Goal: Transaction & Acquisition: Purchase product/service

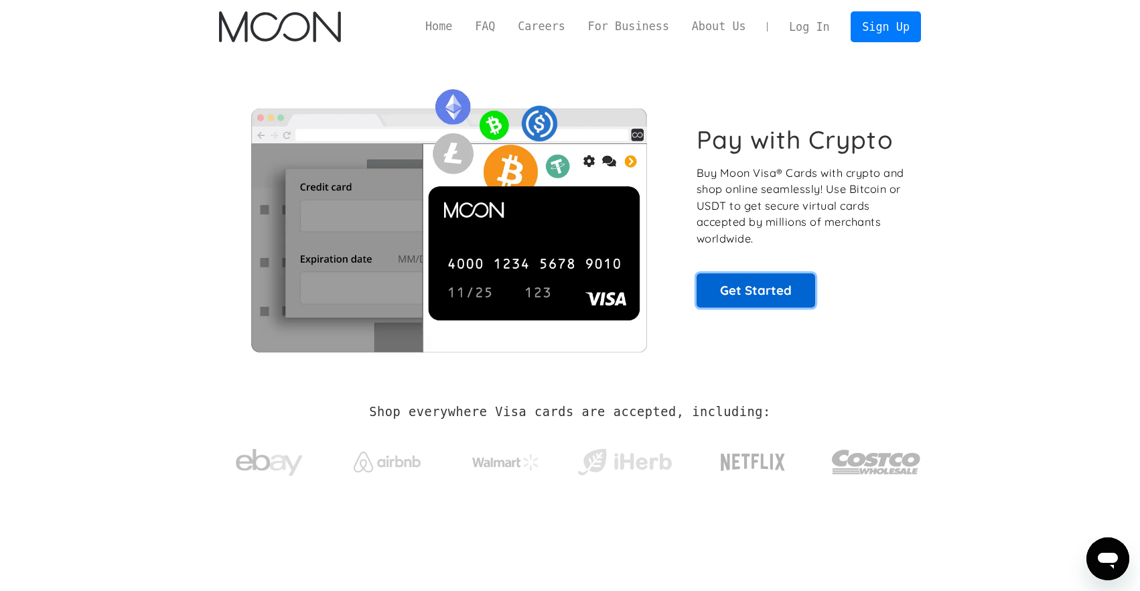
click at [712, 291] on link "Get Started" at bounding box center [755, 289] width 119 height 33
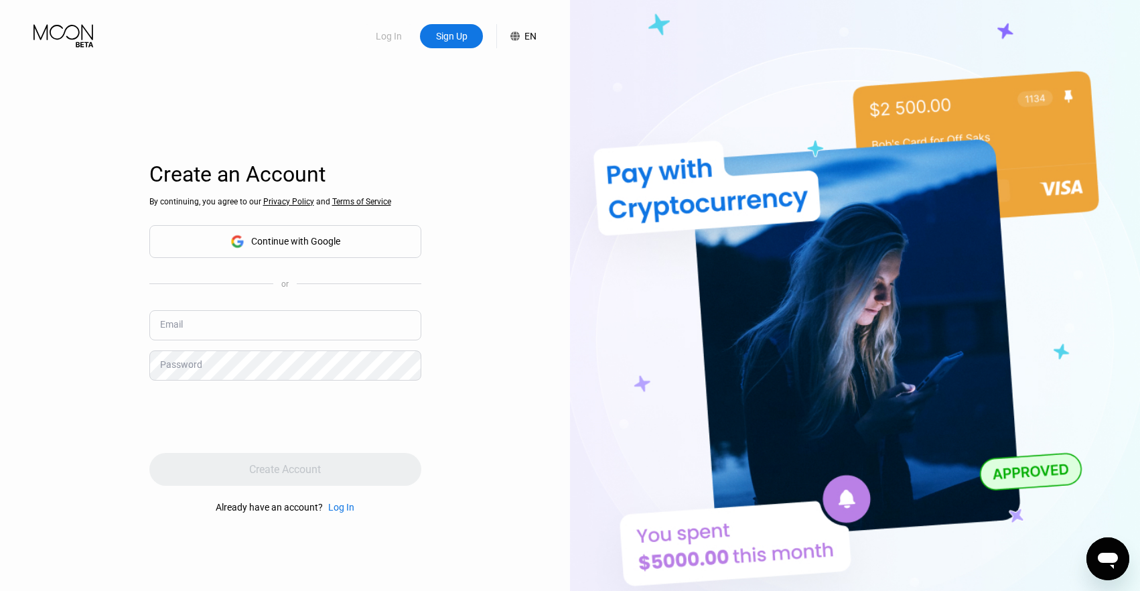
click at [385, 34] on div "Log In" at bounding box center [388, 35] width 29 height 13
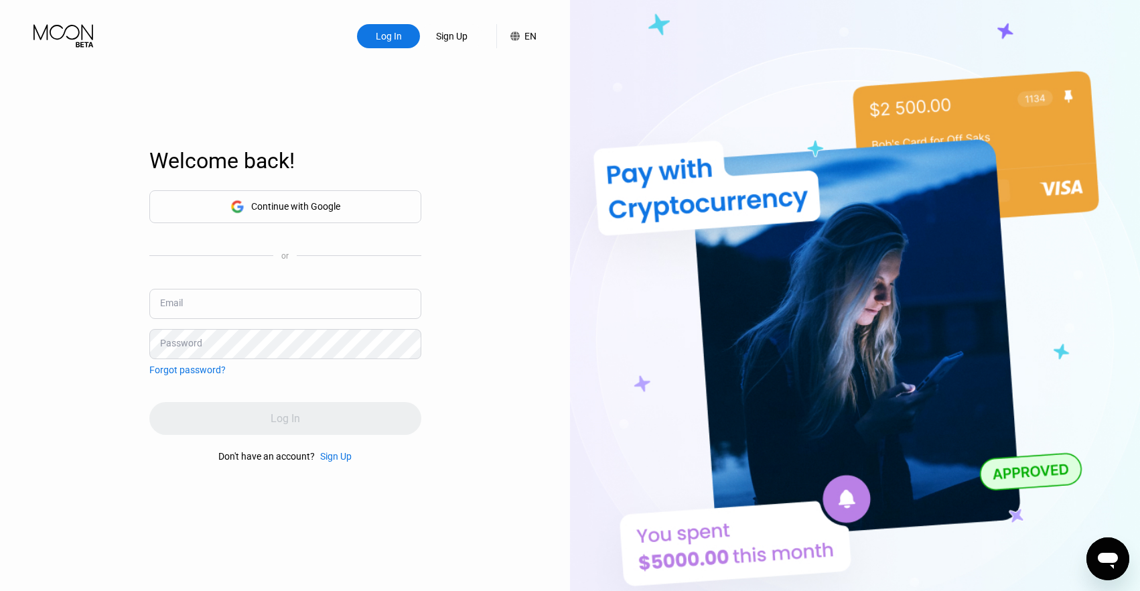
click at [325, 297] on input "text" at bounding box center [285, 304] width 272 height 30
click at [333, 206] on div "Continue with Google" at bounding box center [295, 206] width 89 height 11
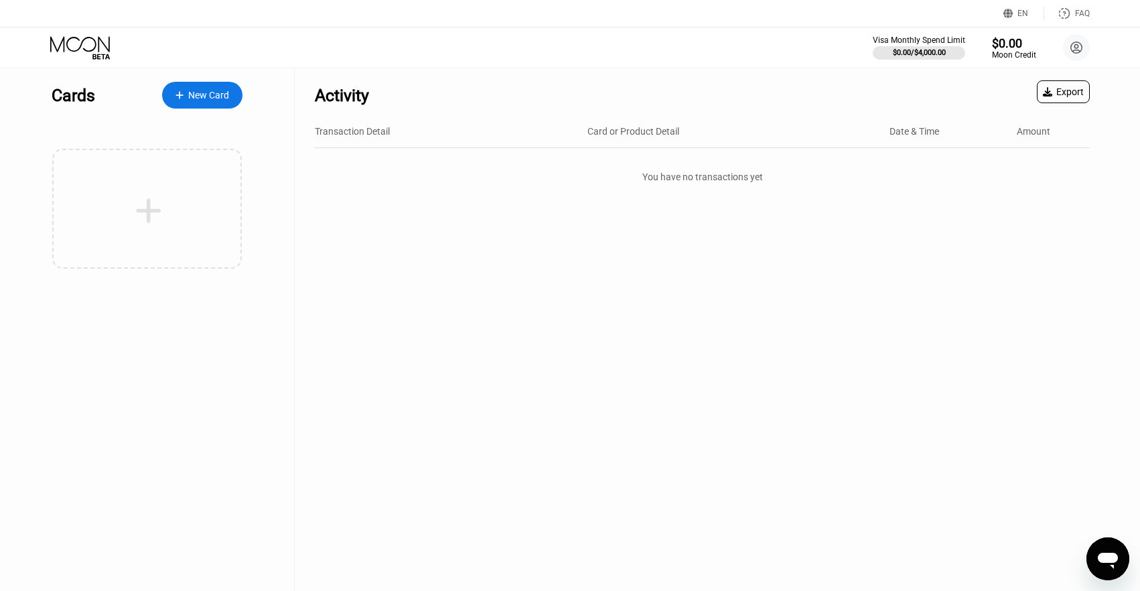
click at [231, 114] on div "Cards New Card" at bounding box center [147, 91] width 191 height 47
click at [212, 90] on div "New Card" at bounding box center [208, 95] width 41 height 11
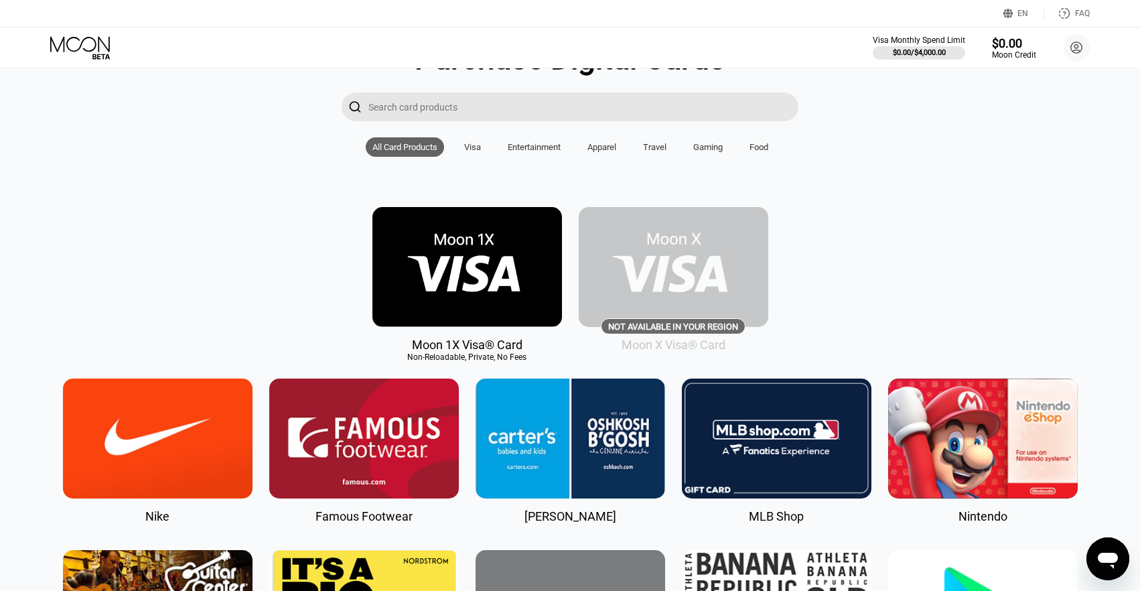
scroll to position [76, 0]
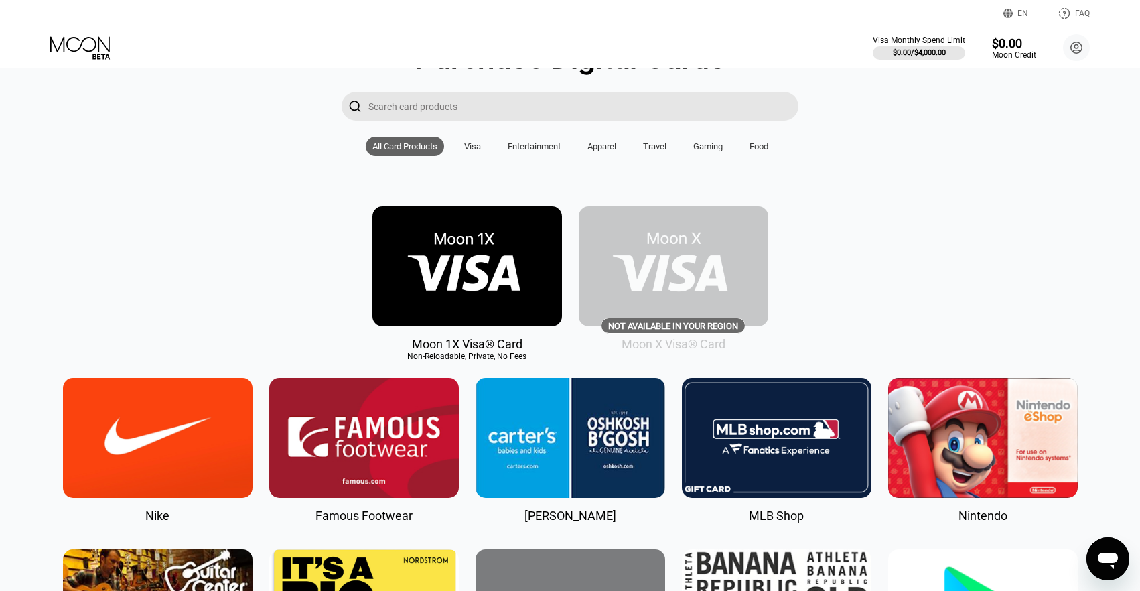
click at [466, 252] on img at bounding box center [466, 266] width 189 height 120
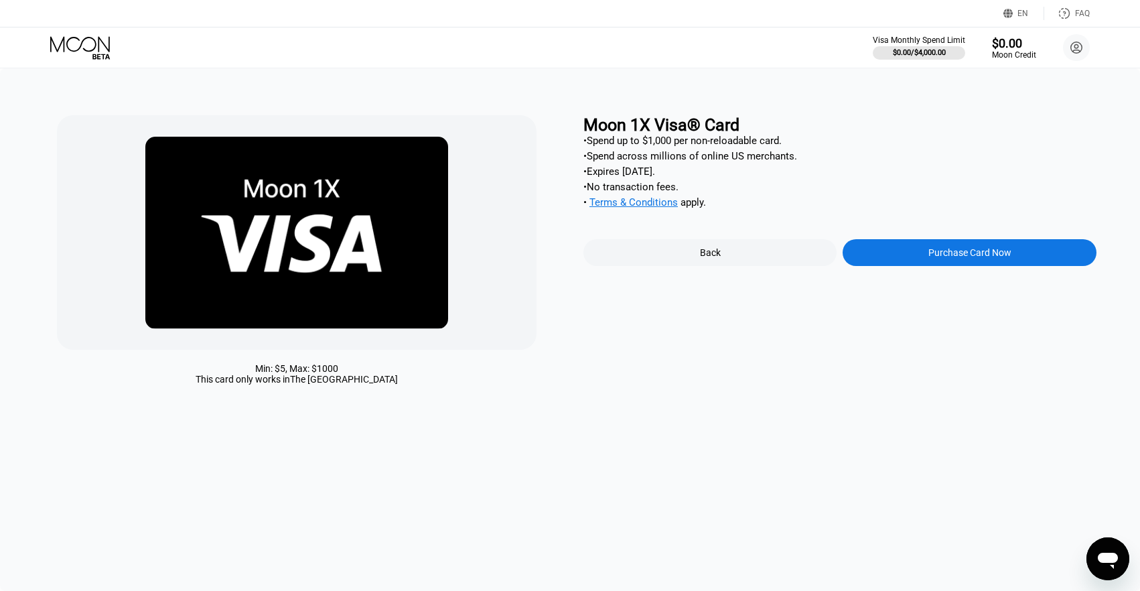
click at [1036, 250] on div "Purchase Card Now" at bounding box center [968, 252] width 253 height 27
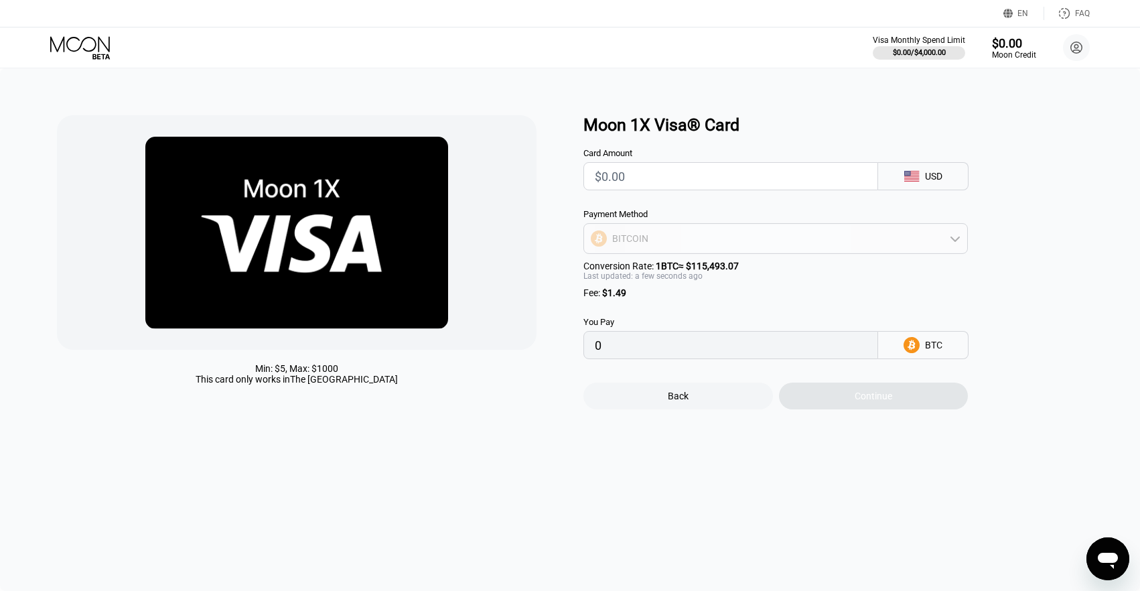
click at [835, 242] on div "BITCOIN" at bounding box center [775, 238] width 383 height 27
click at [801, 295] on div "USDT on TRON" at bounding box center [775, 304] width 376 height 27
type input "0.00"
click at [803, 353] on input "0.00" at bounding box center [731, 344] width 272 height 27
click at [1071, 40] on circle at bounding box center [1076, 47] width 27 height 27
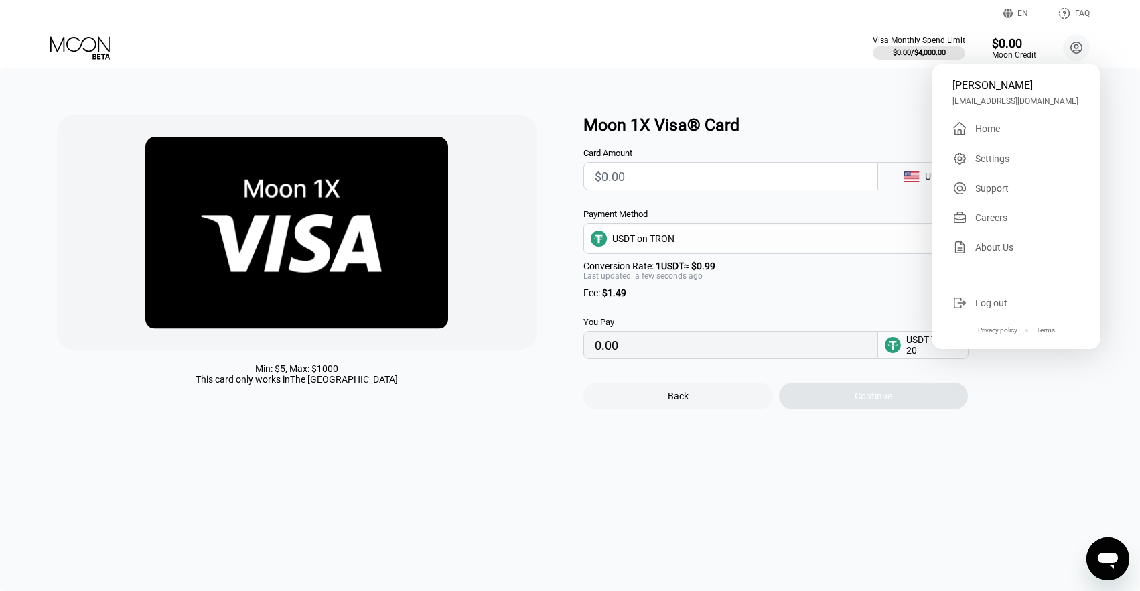
click at [990, 193] on div "Support" at bounding box center [991, 188] width 33 height 11
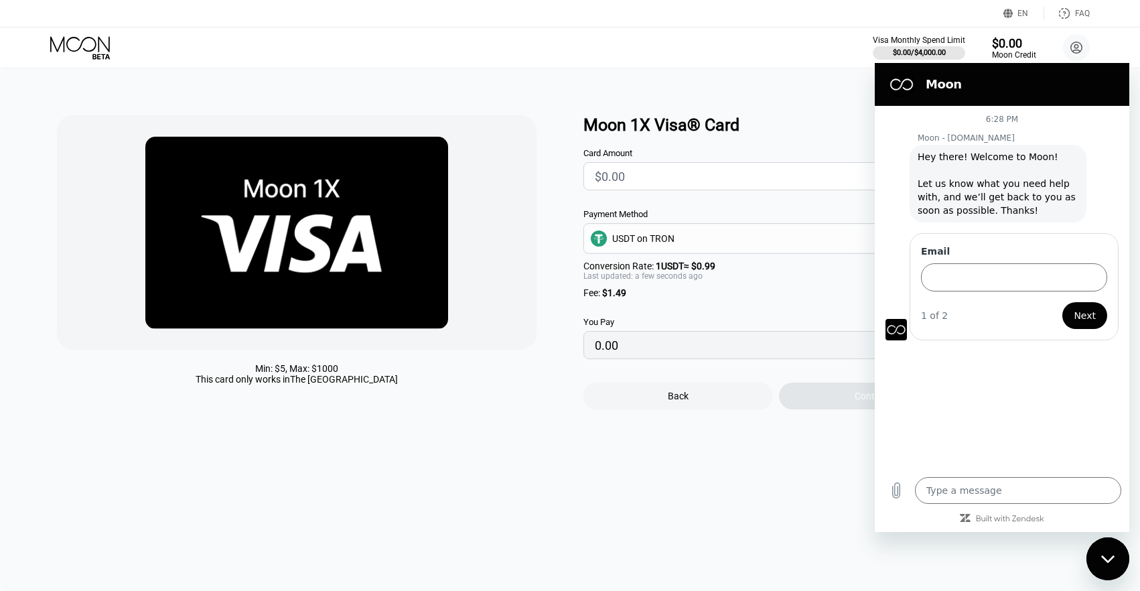
click at [816, 98] on div "Min: $ 5 , Max: $ 1000 This card only works in The United States Moon 1X Visa® …" at bounding box center [570, 329] width 1140 height 522
click at [1105, 556] on icon "Close messaging window" at bounding box center [1108, 558] width 14 height 9
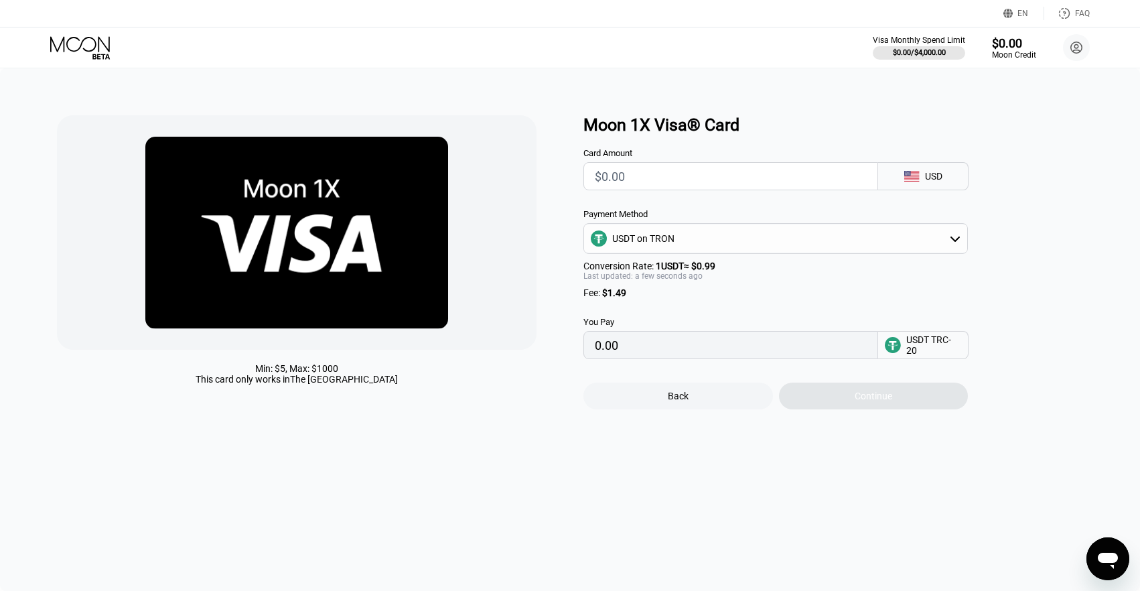
click at [1073, 20] on div "EN Language Select an item Save FAQ" at bounding box center [570, 13] width 1140 height 27
click at [1075, 13] on div "FAQ" at bounding box center [1082, 13] width 15 height 9
type textarea "x"
click at [83, 33] on div "Visa Monthly Spend Limit $0.00 / $4,000.00 $0.00 Moon Credit Mateusz Muszak mmu…" at bounding box center [570, 47] width 1140 height 40
click at [84, 40] on icon at bounding box center [81, 47] width 62 height 23
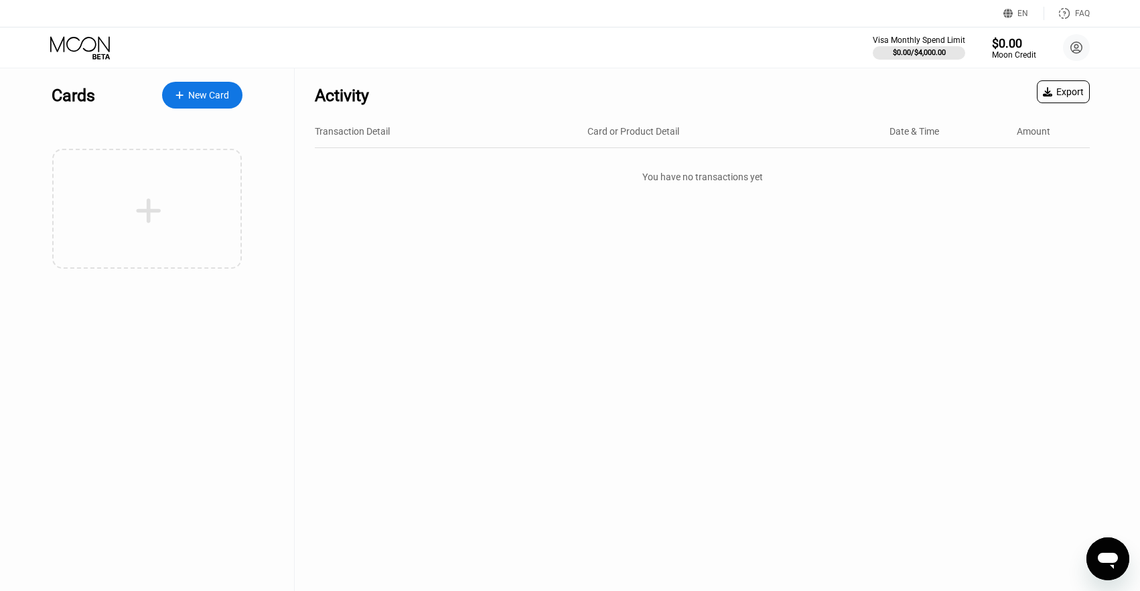
click at [235, 104] on div "New Card" at bounding box center [202, 95] width 80 height 27
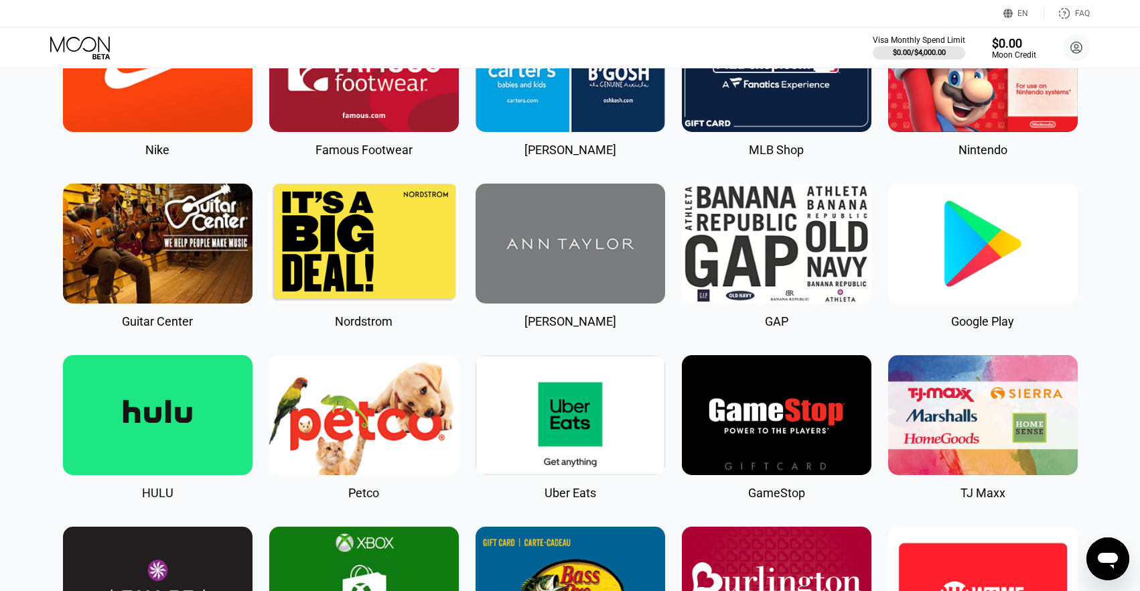
scroll to position [430, 0]
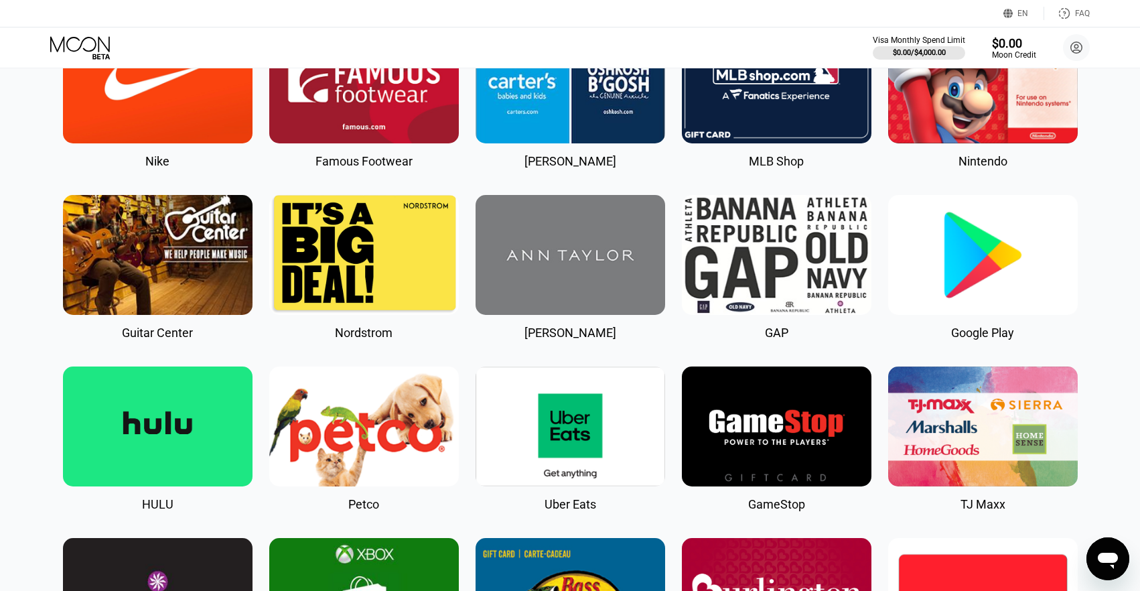
click at [142, 405] on img at bounding box center [157, 426] width 189 height 120
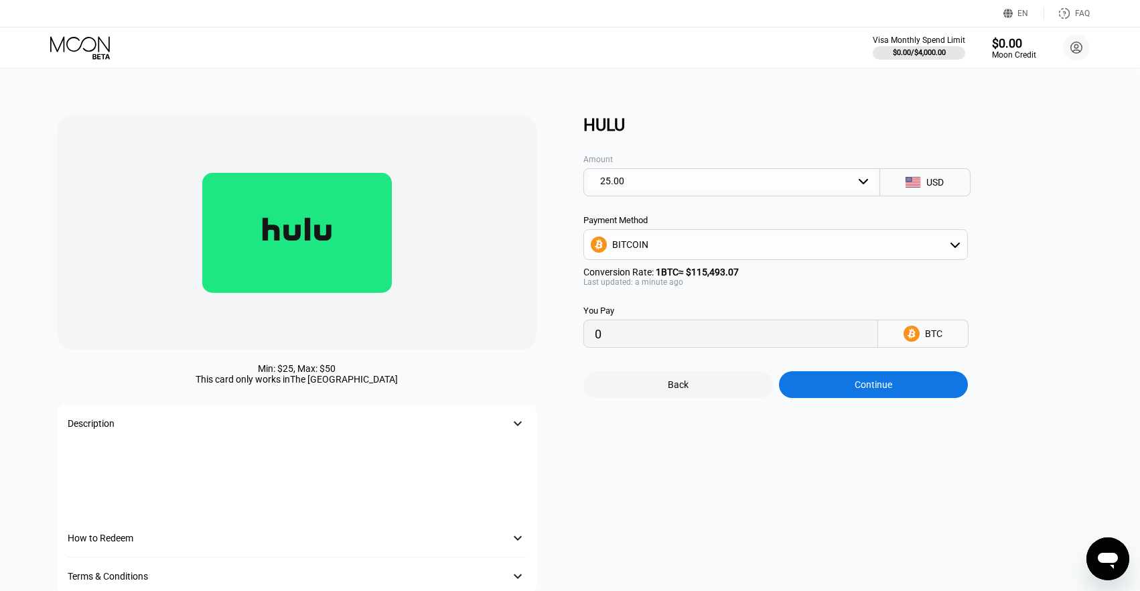
type input "0.00021647"
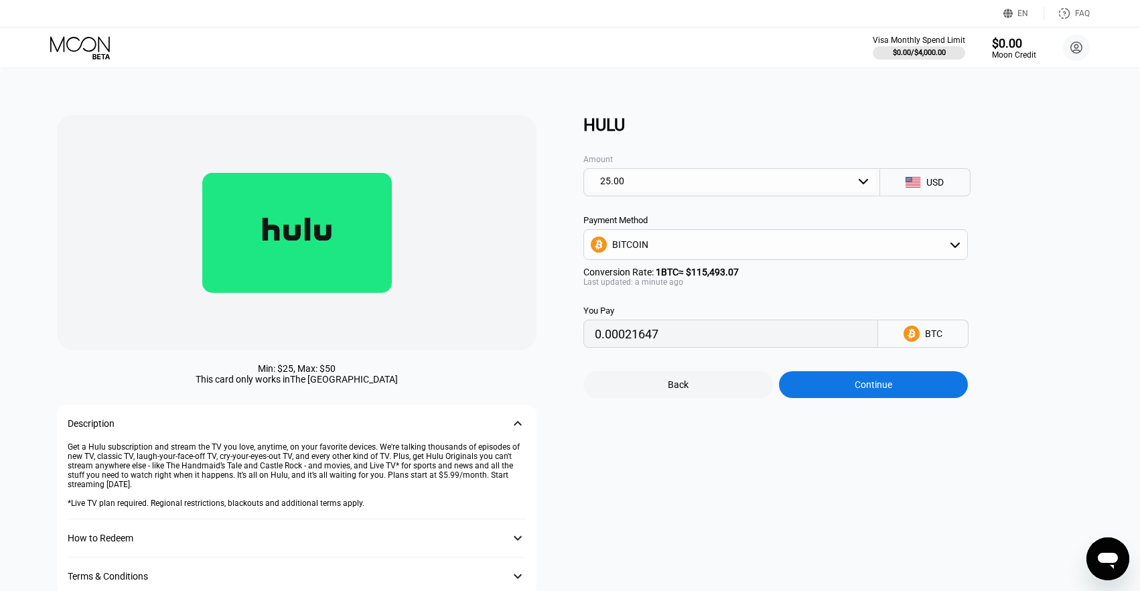
click at [812, 238] on div "BITCOIN" at bounding box center [775, 244] width 383 height 27
click at [109, 53] on icon at bounding box center [81, 47] width 62 height 23
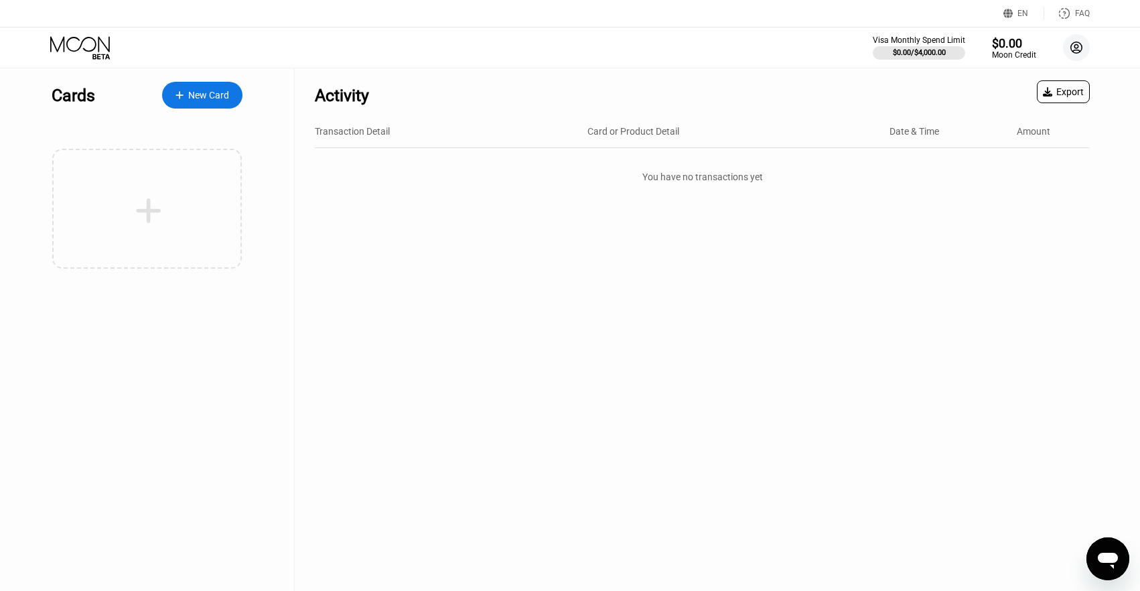
click at [1073, 51] on icon at bounding box center [1076, 47] width 7 height 7
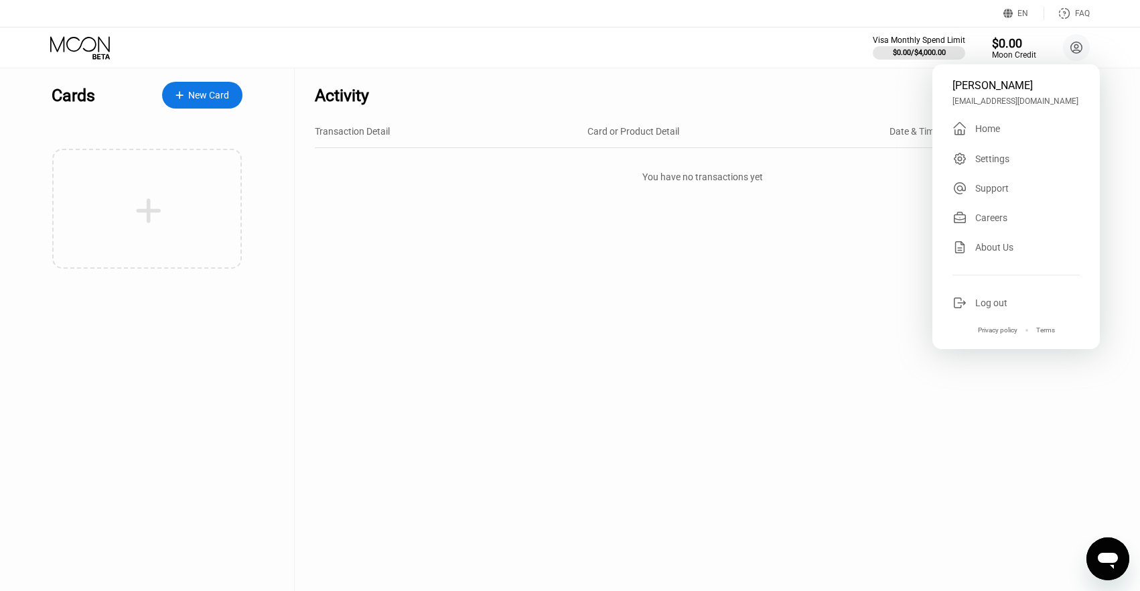
click at [1014, 185] on div "Support" at bounding box center [1015, 188] width 127 height 15
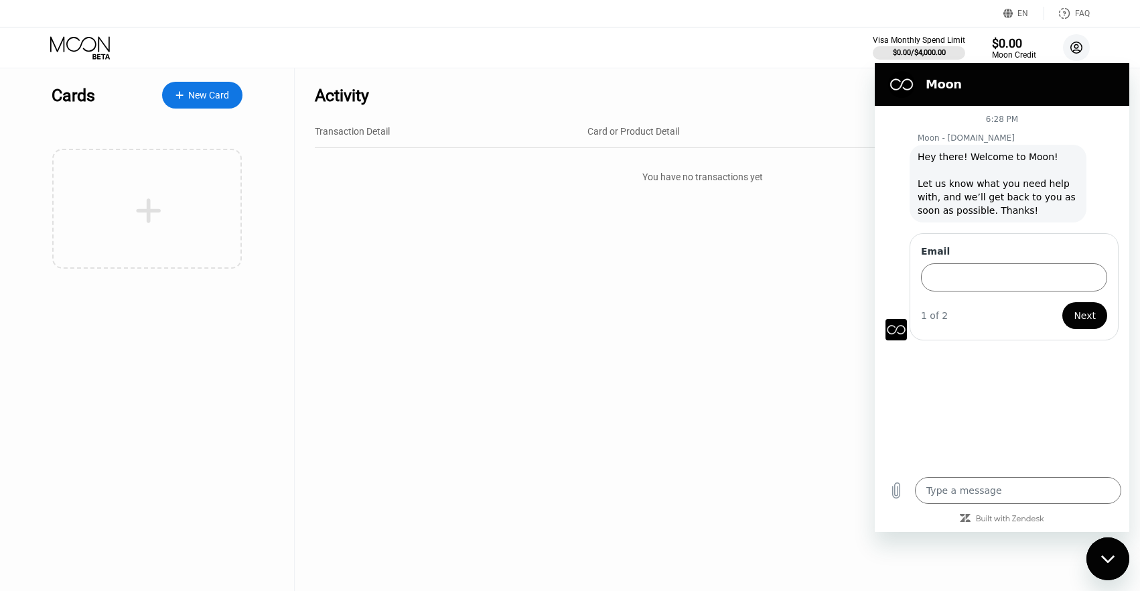
click at [1076, 58] on circle at bounding box center [1076, 47] width 27 height 27
click at [1074, 57] on circle at bounding box center [1076, 47] width 27 height 27
click at [1110, 552] on div "Close messaging window" at bounding box center [1107, 558] width 40 height 40
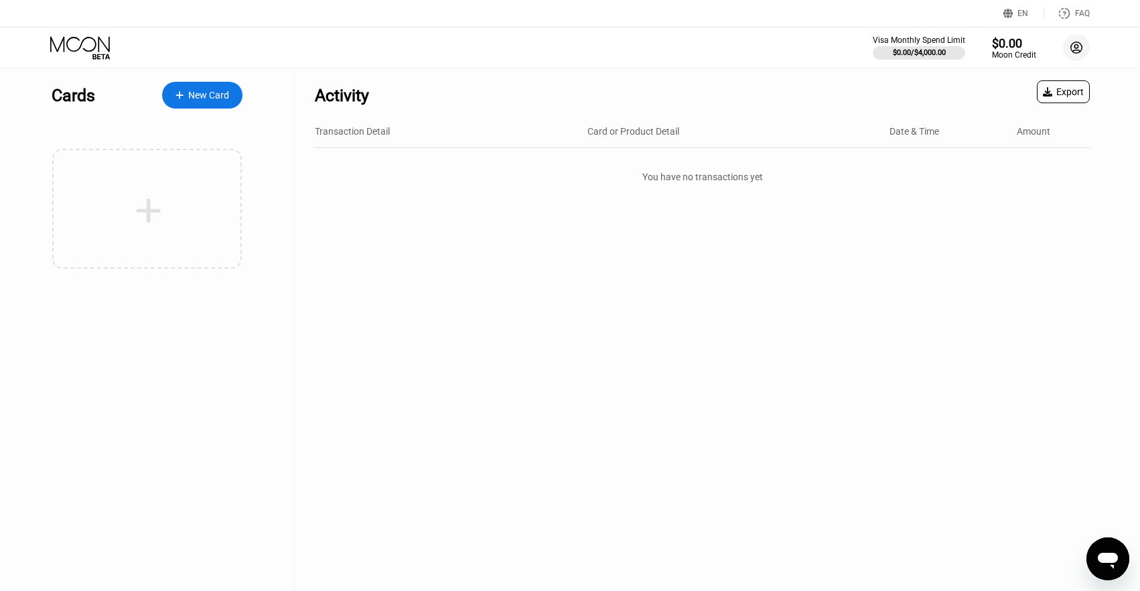
click at [1077, 41] on circle at bounding box center [1076, 47] width 27 height 27
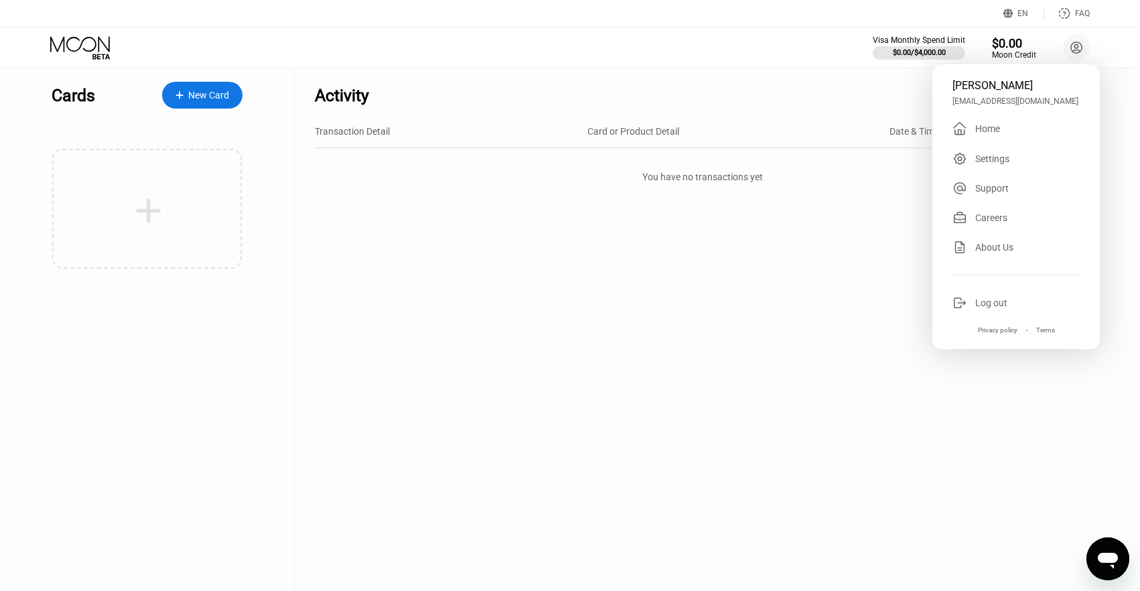
click at [1022, 218] on div "Careers" at bounding box center [1015, 217] width 127 height 15
type textarea "x"
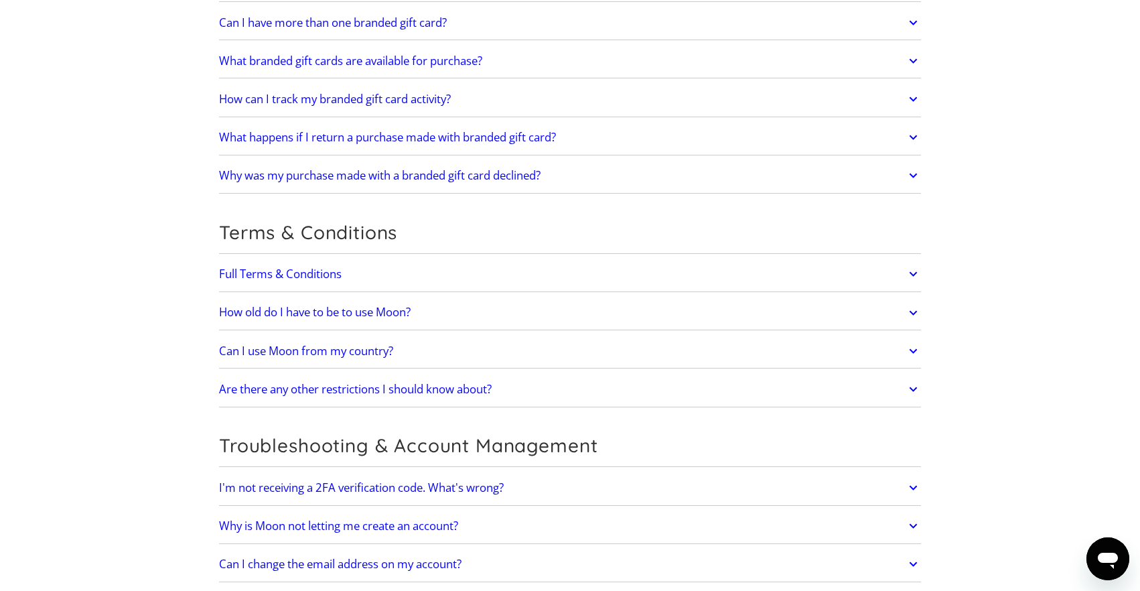
scroll to position [2465, 0]
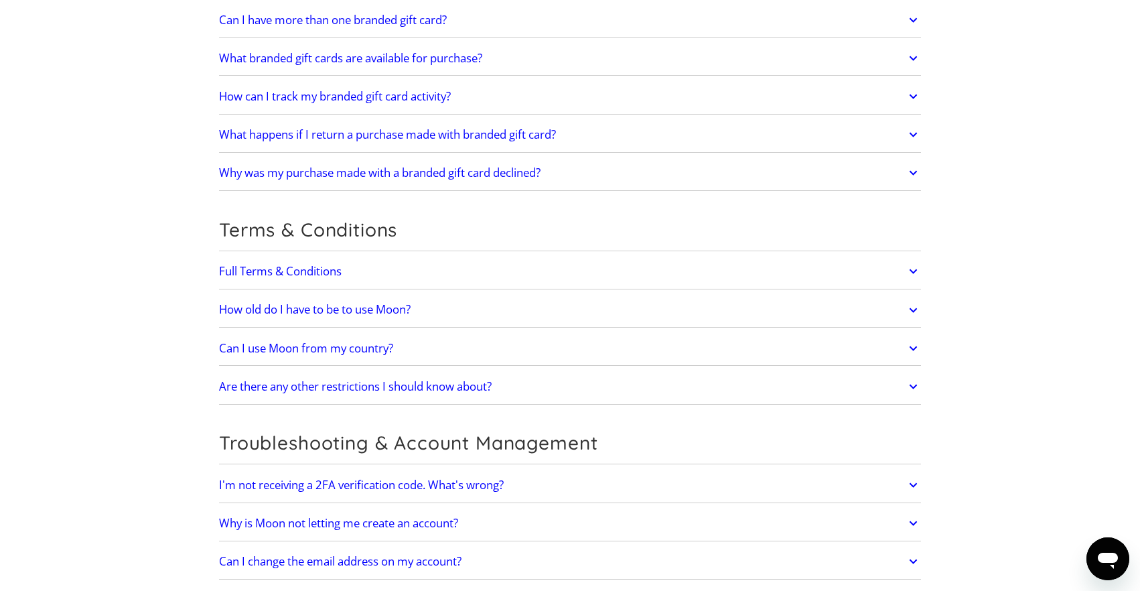
click at [447, 317] on link "How old do I have to be to use Moon?" at bounding box center [570, 310] width 702 height 28
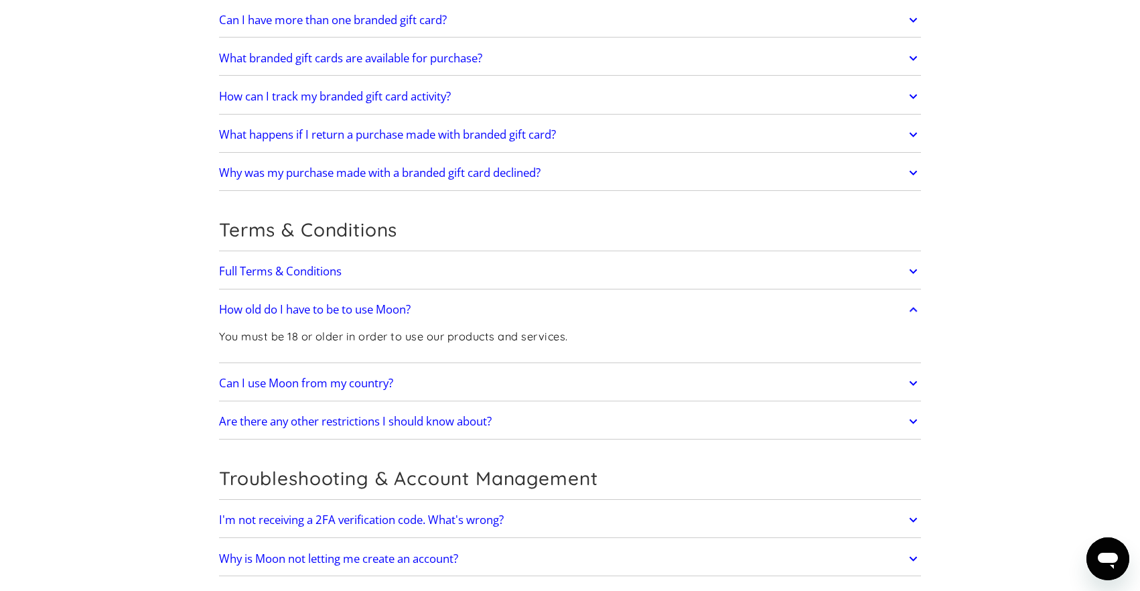
click at [447, 317] on link "How old do I have to be to use Moon?" at bounding box center [570, 310] width 702 height 28
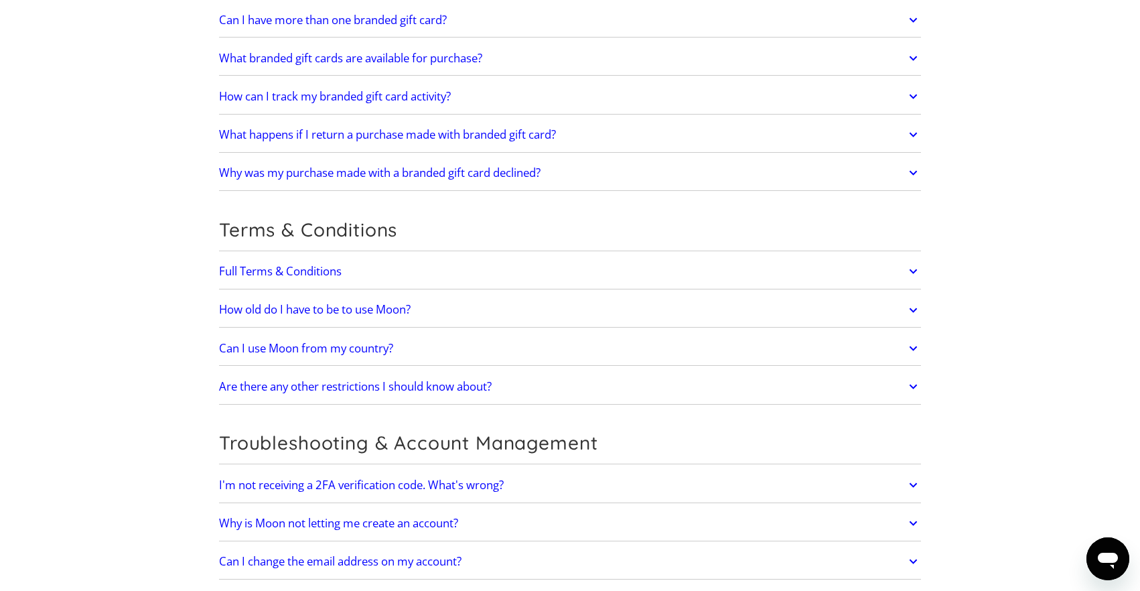
click at [436, 341] on link "Can I use Moon from my country?" at bounding box center [570, 348] width 702 height 28
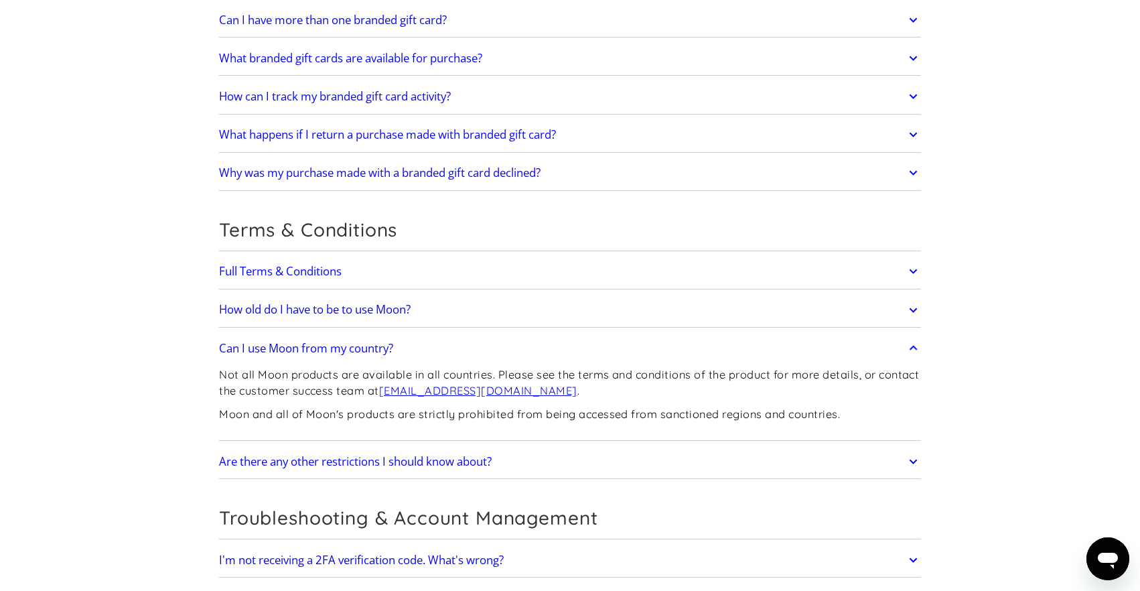
click at [436, 341] on link "Can I use Moon from my country?" at bounding box center [570, 348] width 702 height 28
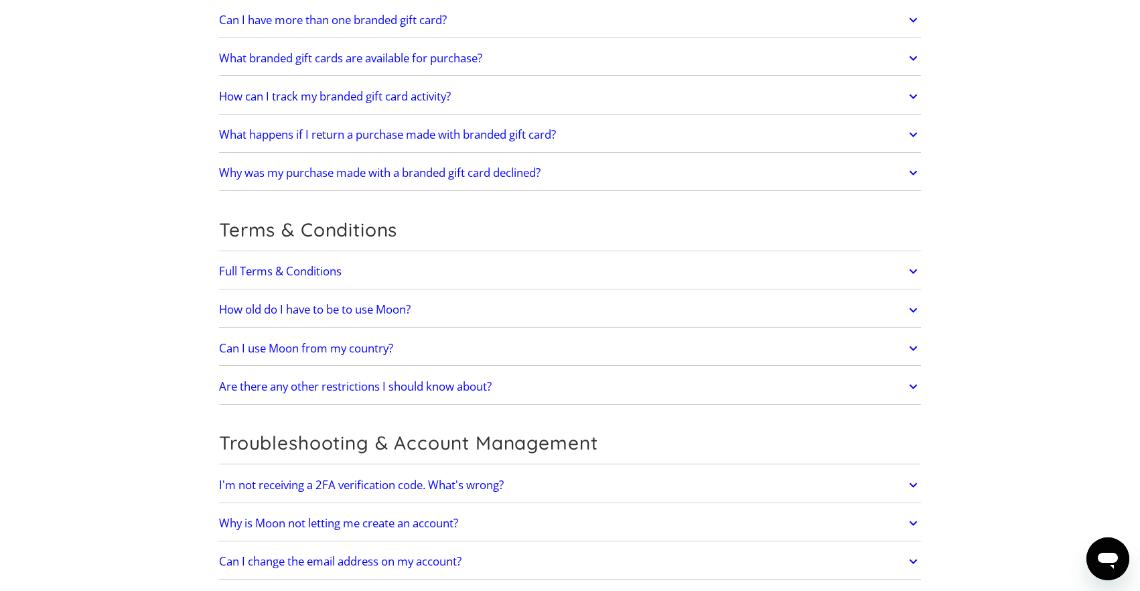
click at [431, 266] on link "Full Terms & Conditions" at bounding box center [570, 271] width 702 height 28
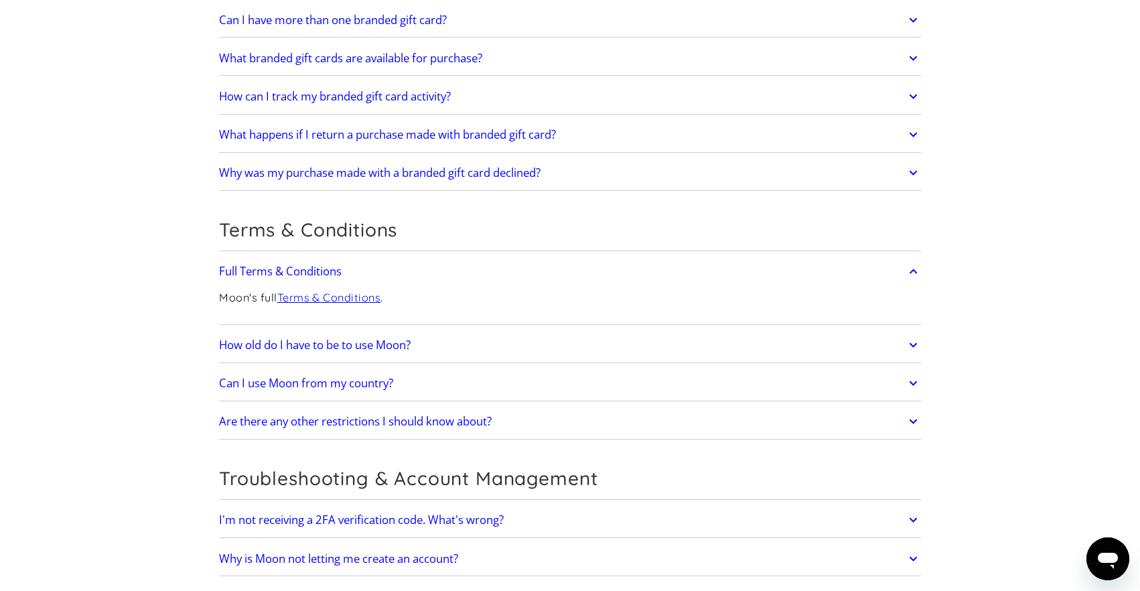
click at [431, 266] on link "Full Terms & Conditions" at bounding box center [570, 271] width 702 height 28
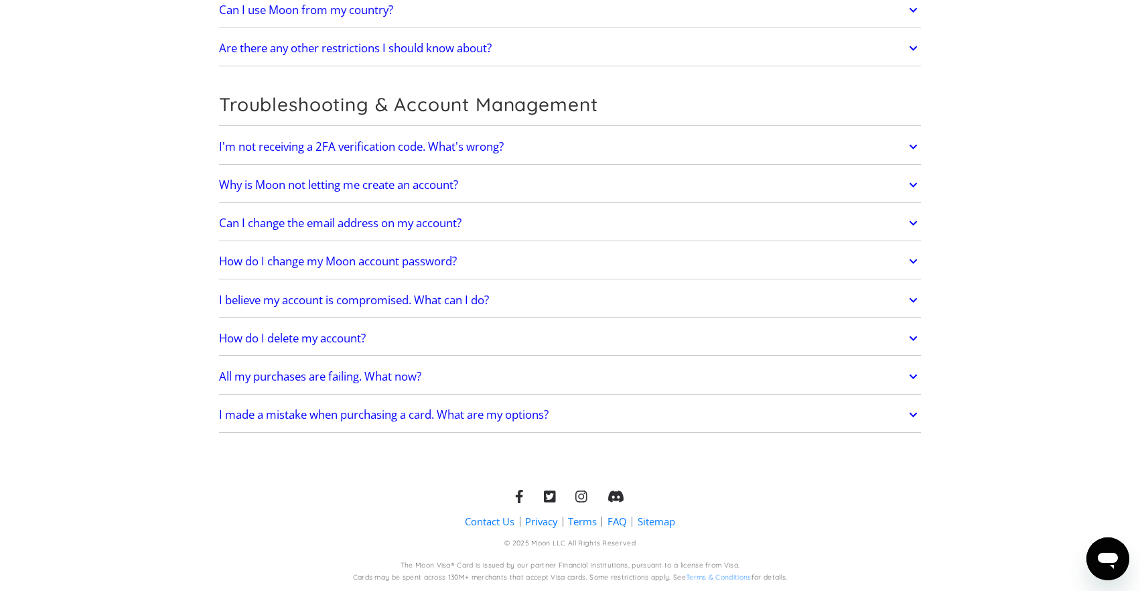
scroll to position [2804, 0]
click at [421, 376] on h2 "All my purchases are failing. What now?" at bounding box center [320, 376] width 202 height 13
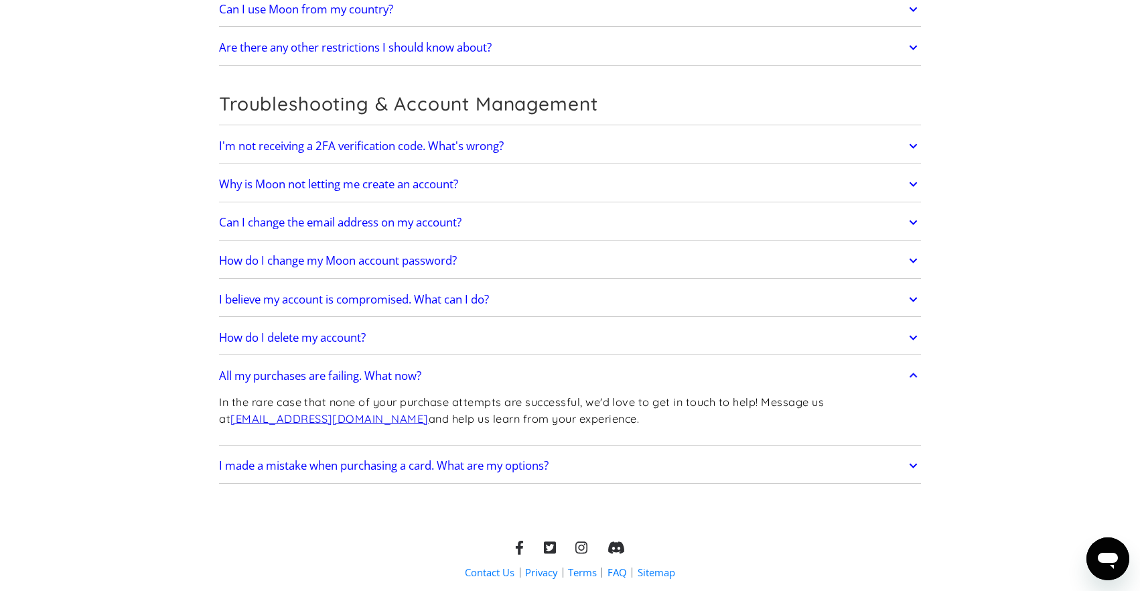
click at [421, 376] on h2 "All my purchases are failing. What now?" at bounding box center [320, 375] width 202 height 13
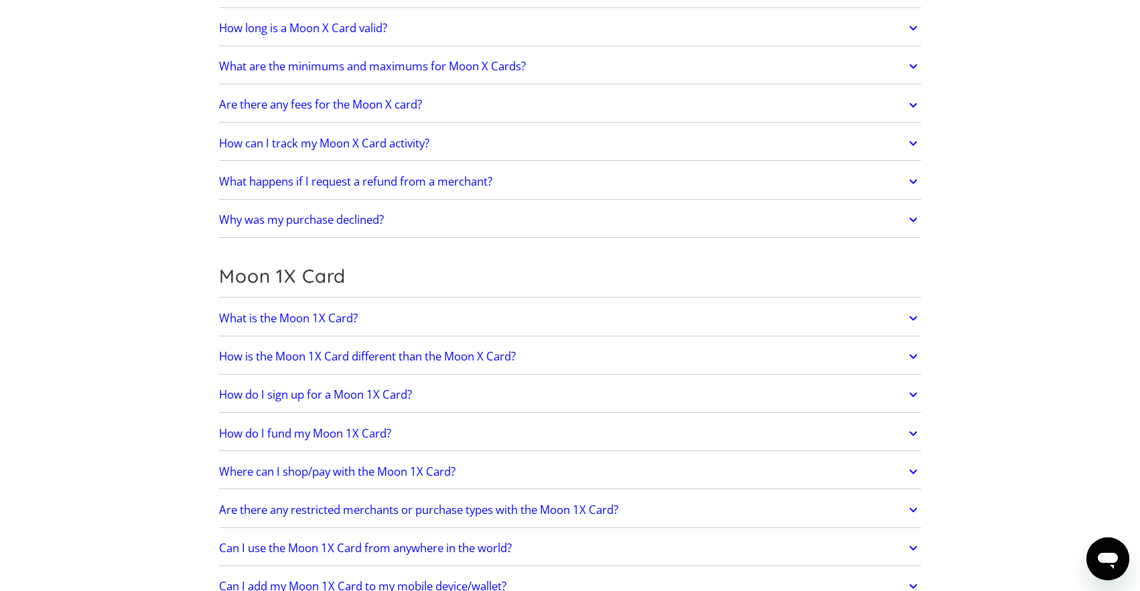
scroll to position [1328, 0]
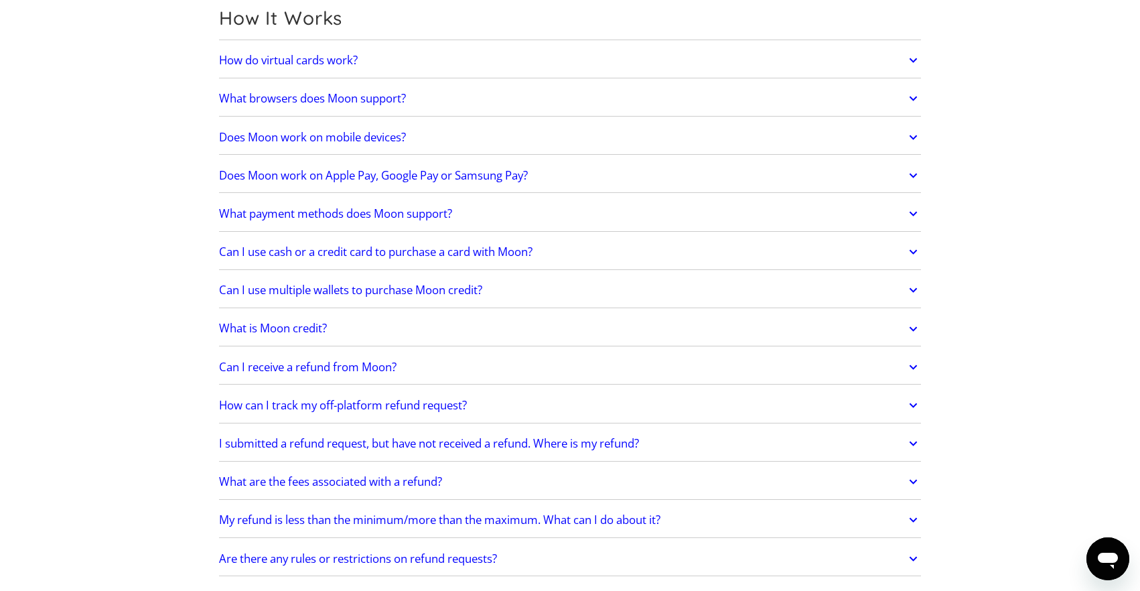
scroll to position [398, 0]
click at [443, 374] on link "Can I receive a refund from Moon?" at bounding box center [570, 368] width 702 height 28
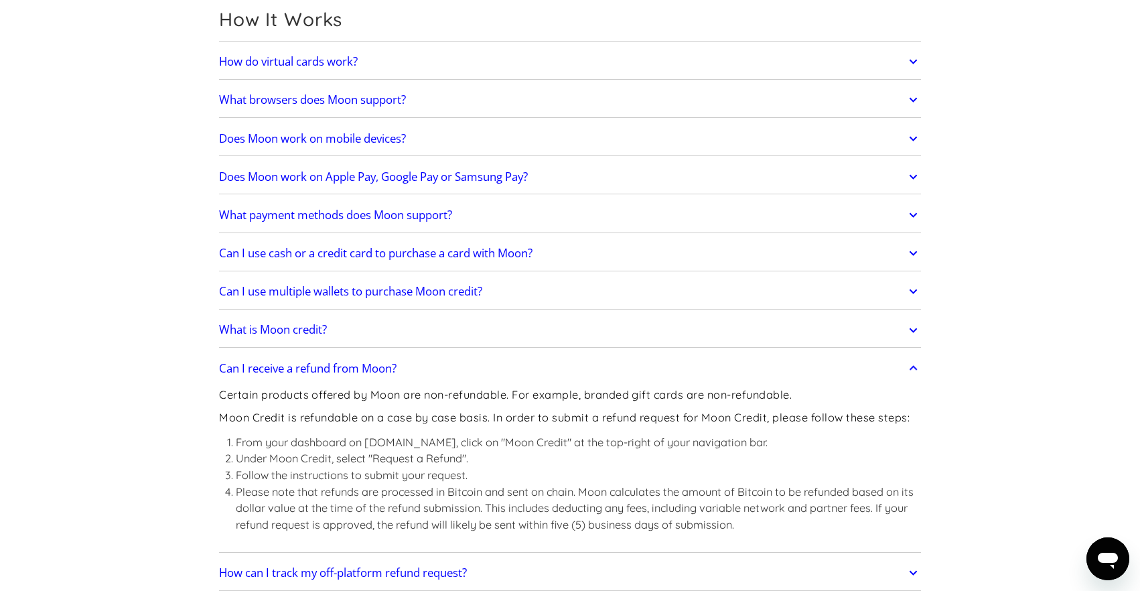
click at [443, 373] on link "Can I receive a refund from Moon?" at bounding box center [570, 368] width 702 height 28
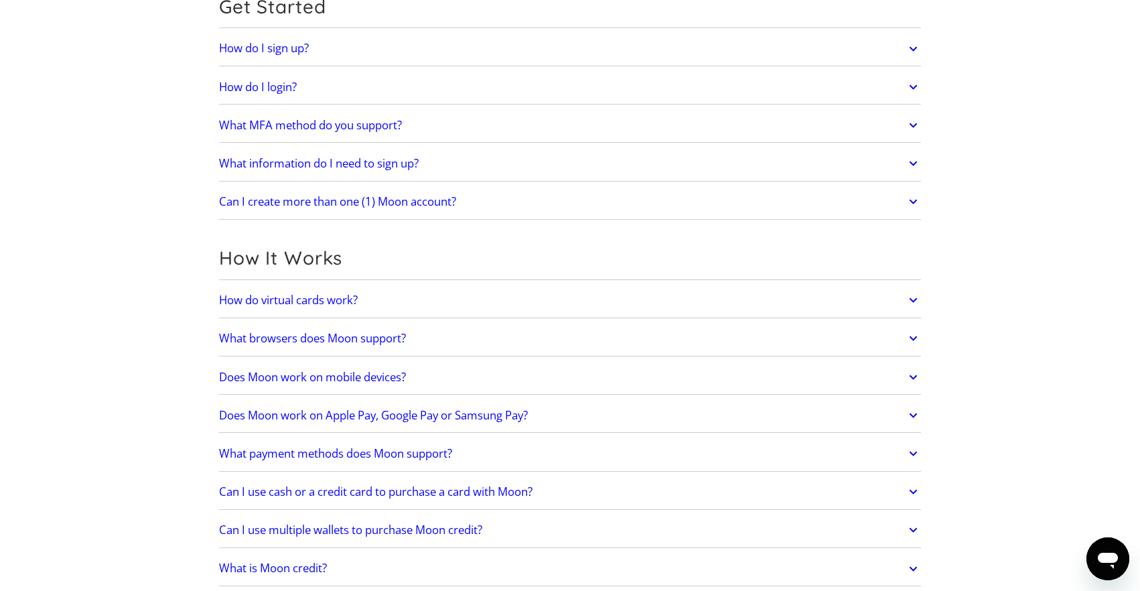
scroll to position [0, 0]
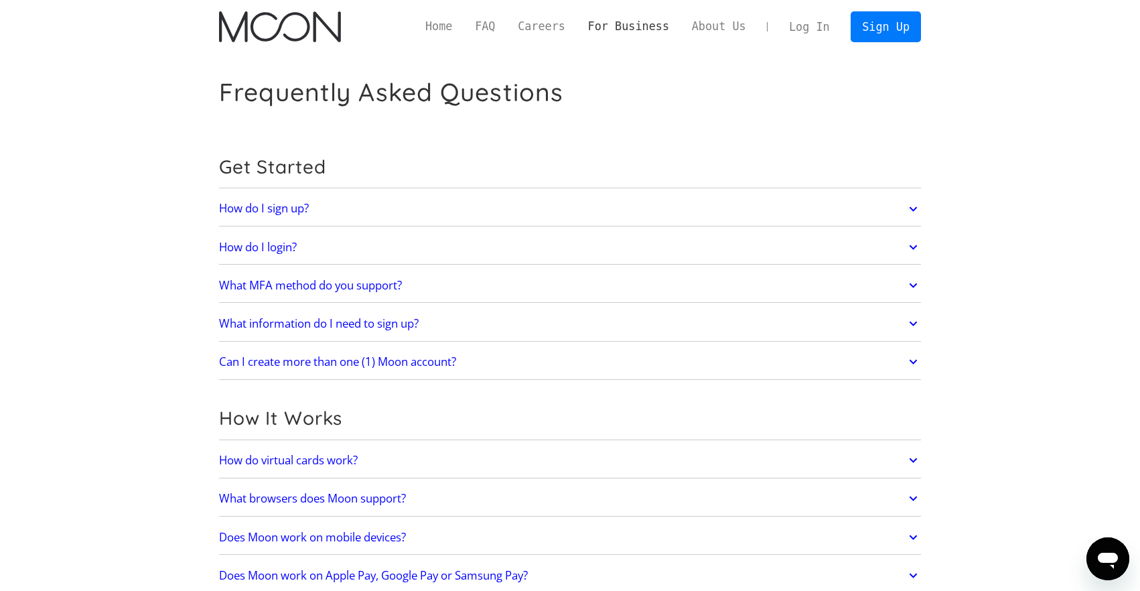
click at [603, 25] on link "For Business" at bounding box center [628, 26] width 104 height 17
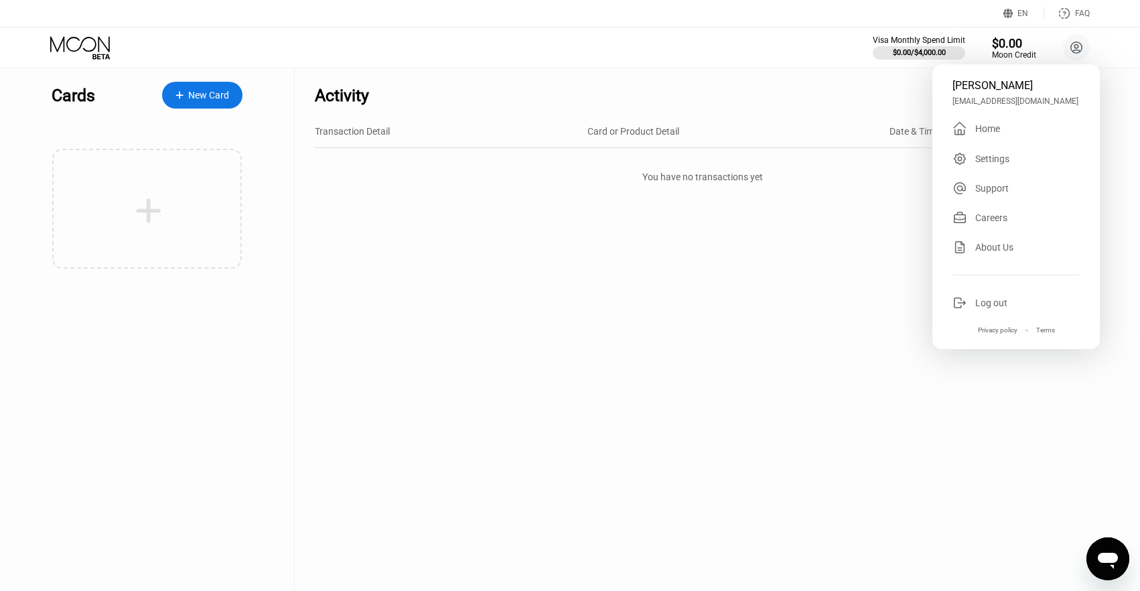
click at [237, 82] on div "New Card" at bounding box center [202, 95] width 80 height 27
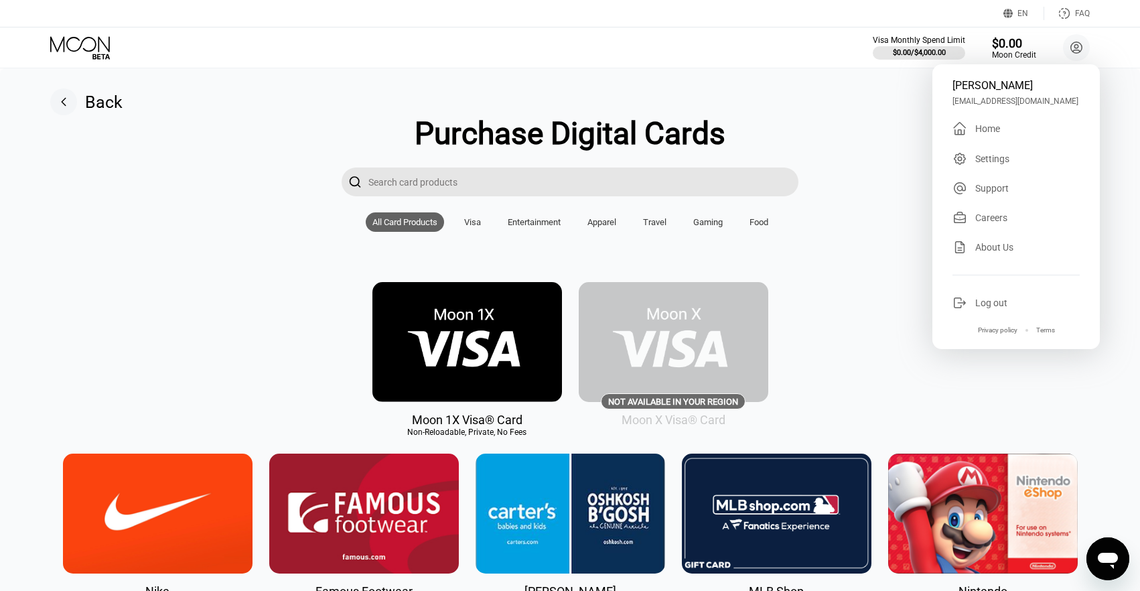
click at [759, 217] on div "Food" at bounding box center [758, 222] width 19 height 10
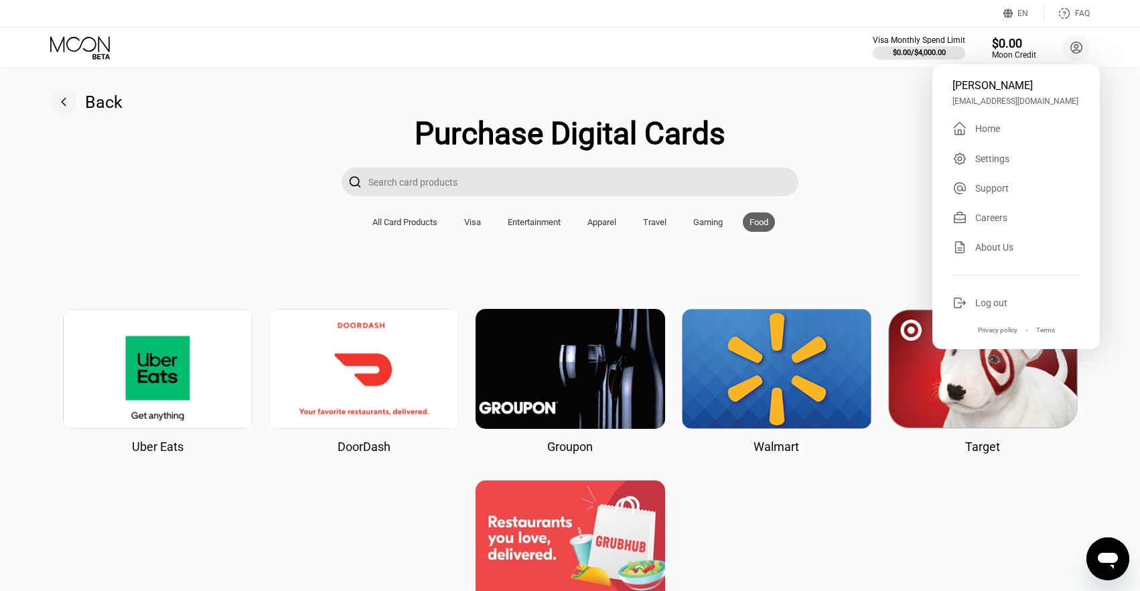
click at [662, 222] on div "Travel" at bounding box center [654, 222] width 23 height 10
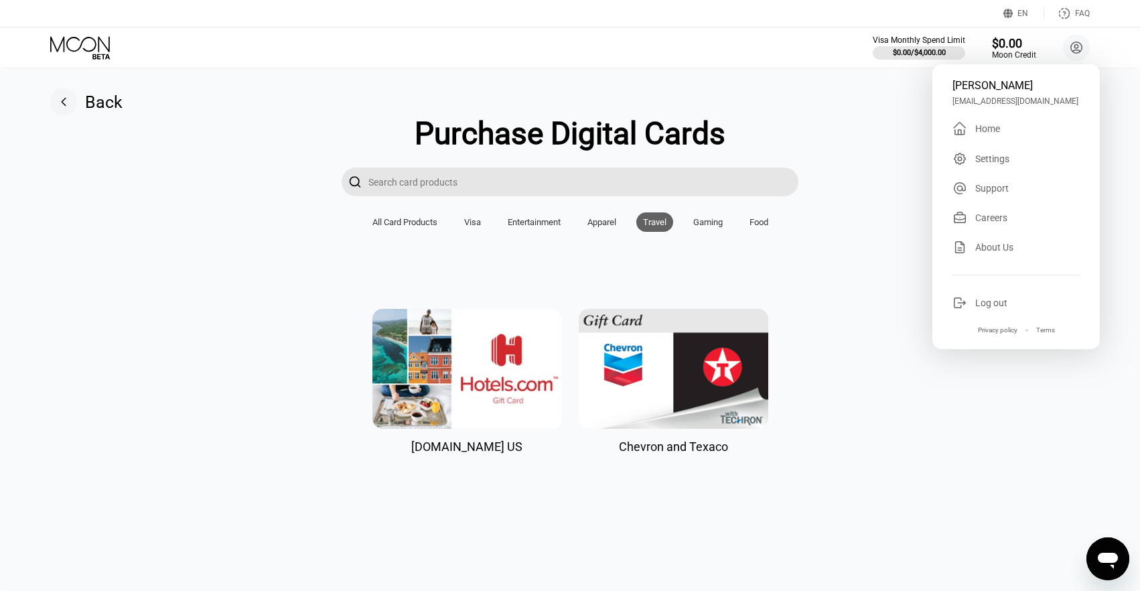
click at [515, 218] on div "Entertainment" at bounding box center [534, 222] width 53 height 10
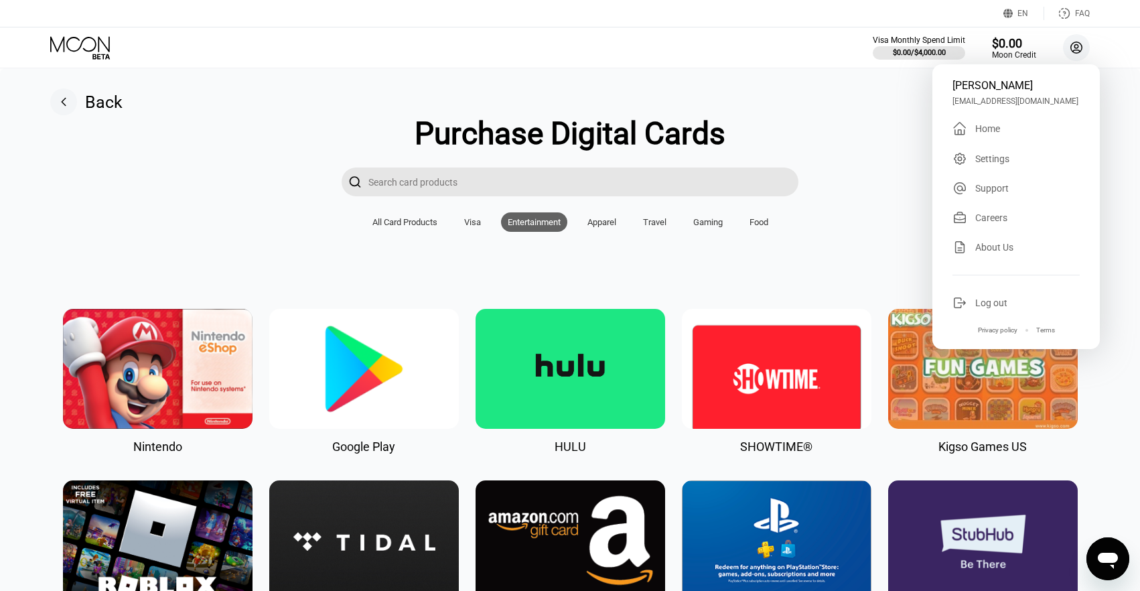
click at [1081, 49] on icon at bounding box center [1076, 47] width 11 height 11
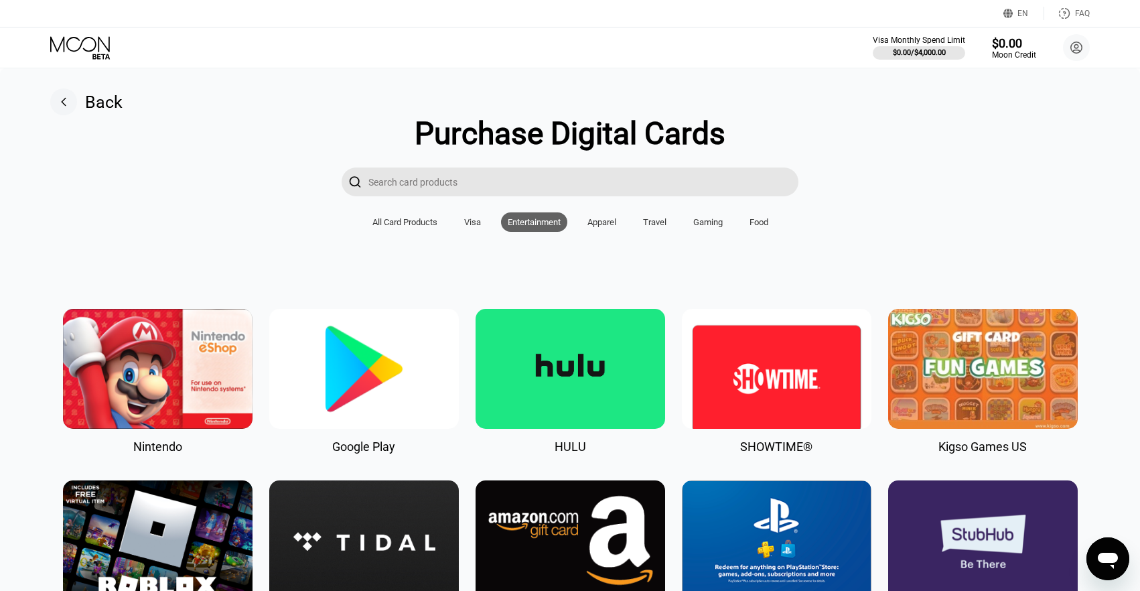
click at [714, 229] on div "Gaming" at bounding box center [707, 221] width 43 height 19
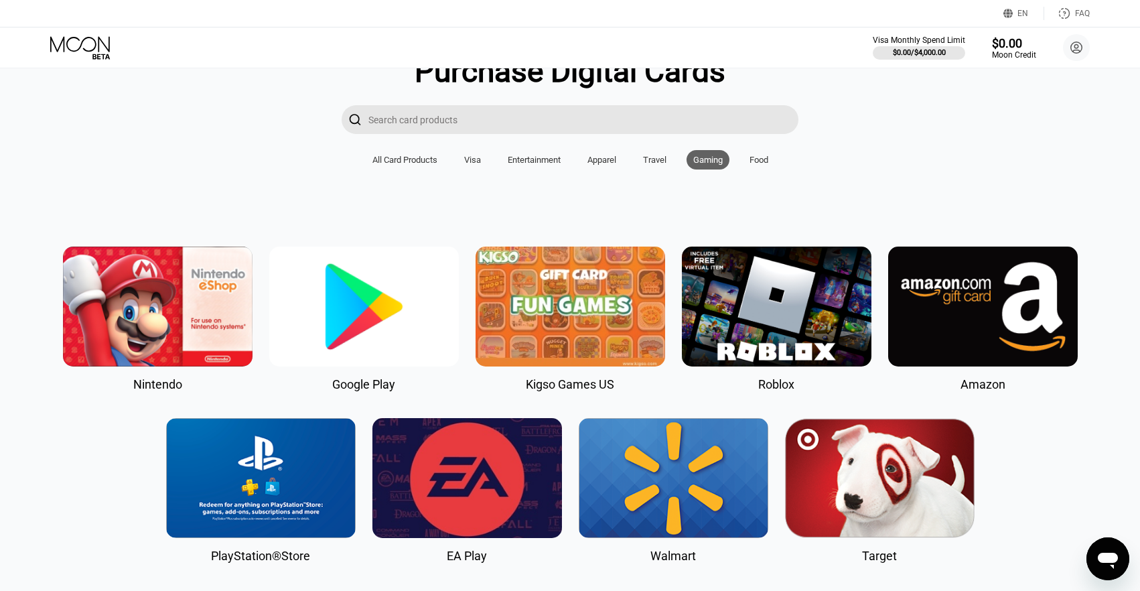
scroll to position [67, 0]
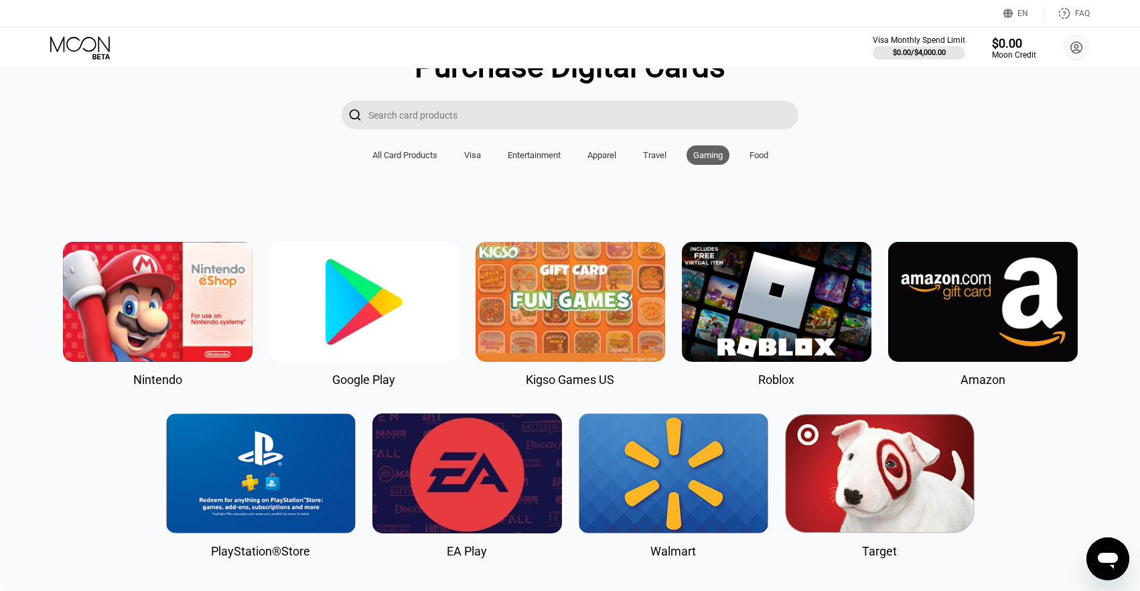
click at [473, 157] on div "Visa" at bounding box center [472, 155] width 17 height 10
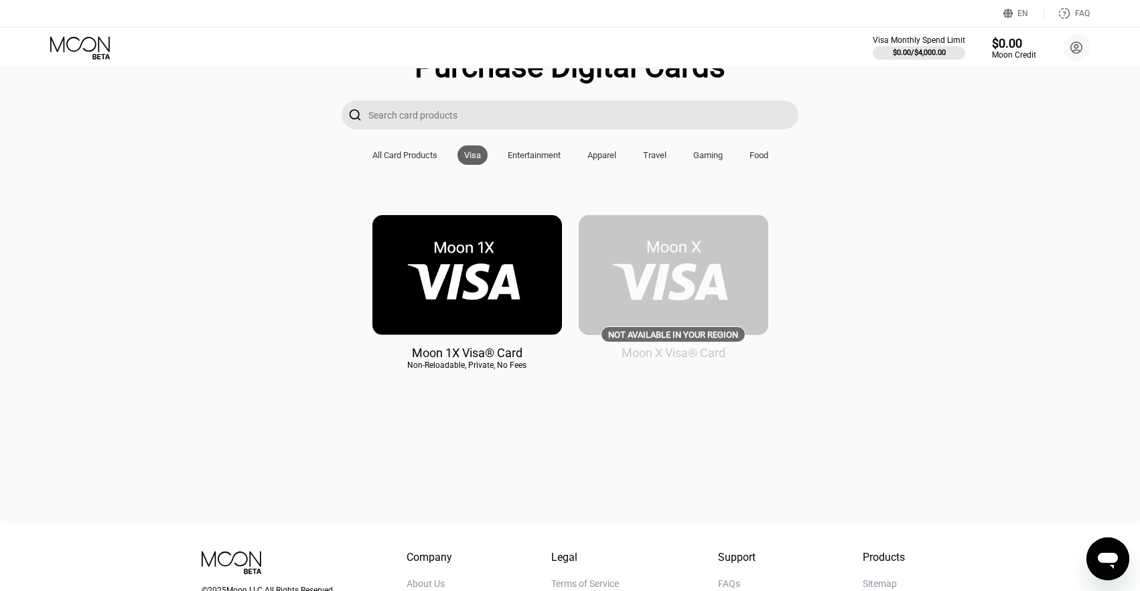
click at [497, 267] on img at bounding box center [466, 275] width 189 height 120
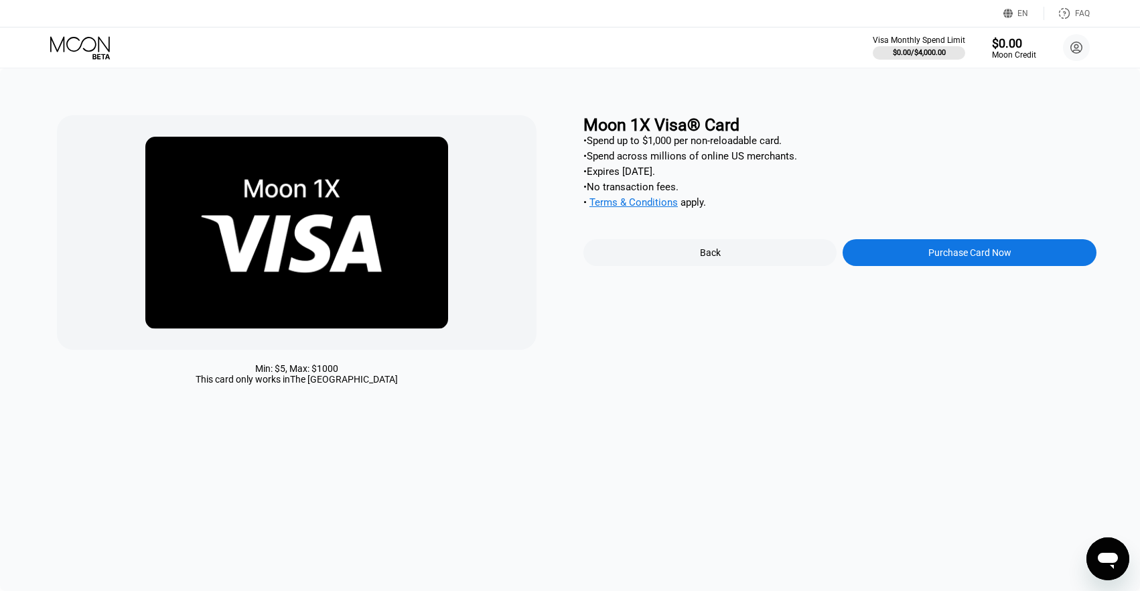
click at [967, 255] on div "Purchase Card Now" at bounding box center [969, 252] width 83 height 11
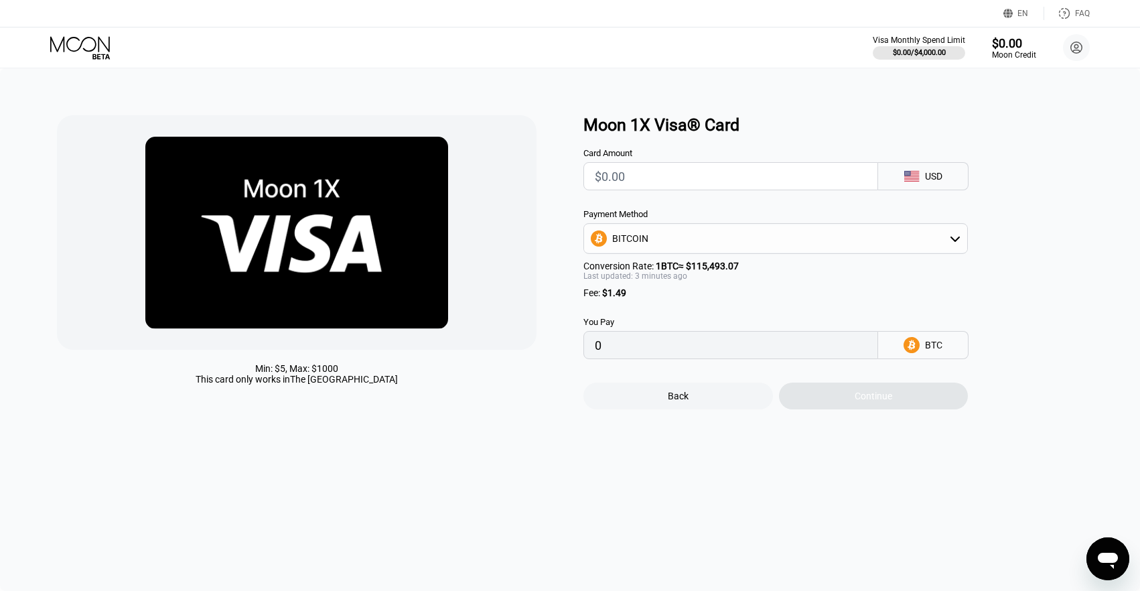
click at [799, 195] on div "Card Amount USD Payment Method BITCOIN Conversion Rate: 1 BTC ≈ $115,493.07 Las…" at bounding box center [797, 247] width 429 height 224
click at [798, 185] on input "text" at bounding box center [731, 176] width 272 height 27
type input "$1"
type input "0.00002156"
type input "$15"
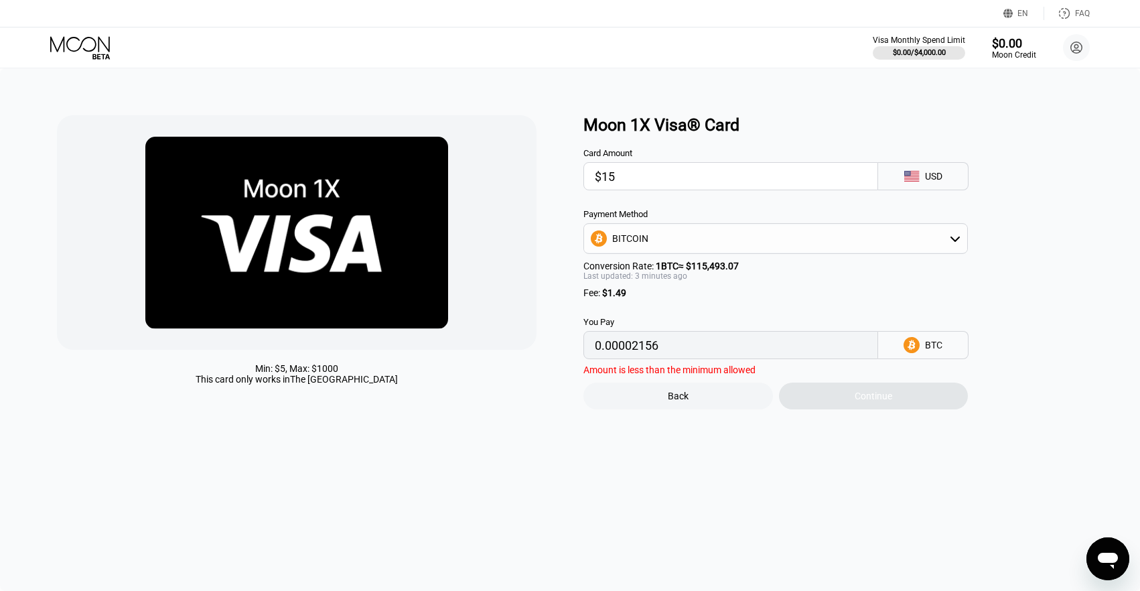
type input "0.00014278"
type input "$15"
click at [820, 404] on div "Continue" at bounding box center [873, 395] width 189 height 27
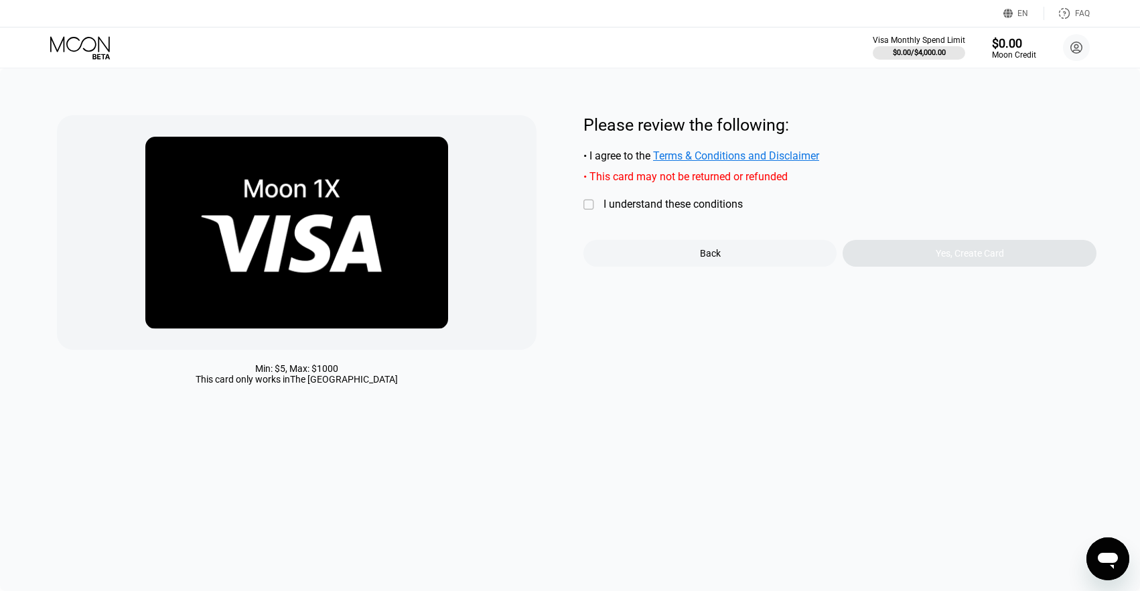
click at [720, 202] on div "I understand these conditions" at bounding box center [672, 204] width 139 height 13
click at [929, 266] on div "Yes, Create Card" at bounding box center [968, 253] width 253 height 27
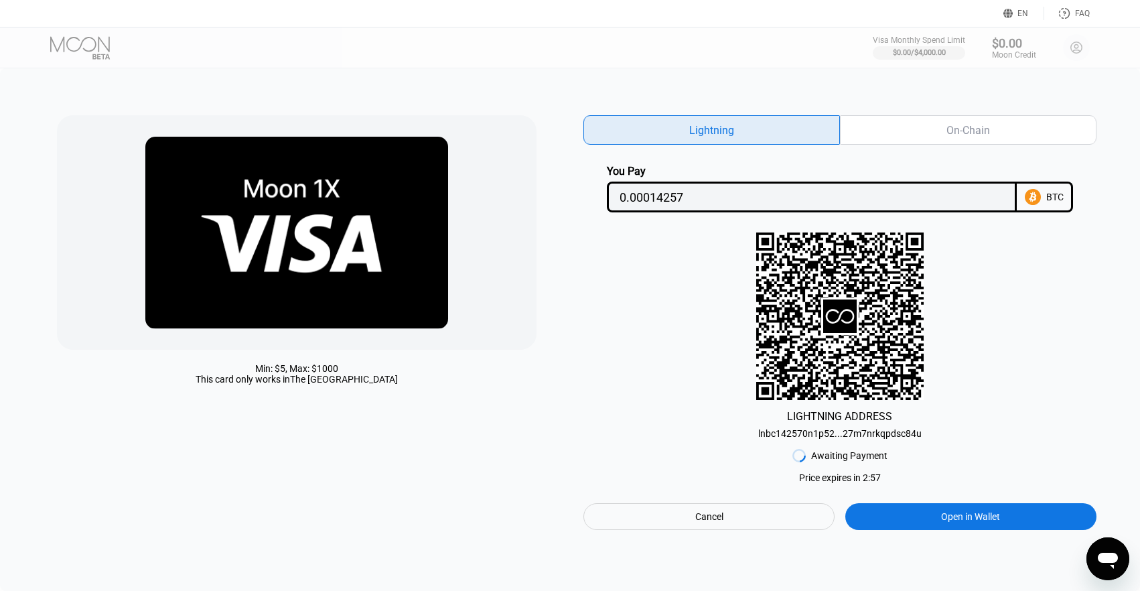
click at [957, 141] on div "On-Chain" at bounding box center [968, 129] width 256 height 29
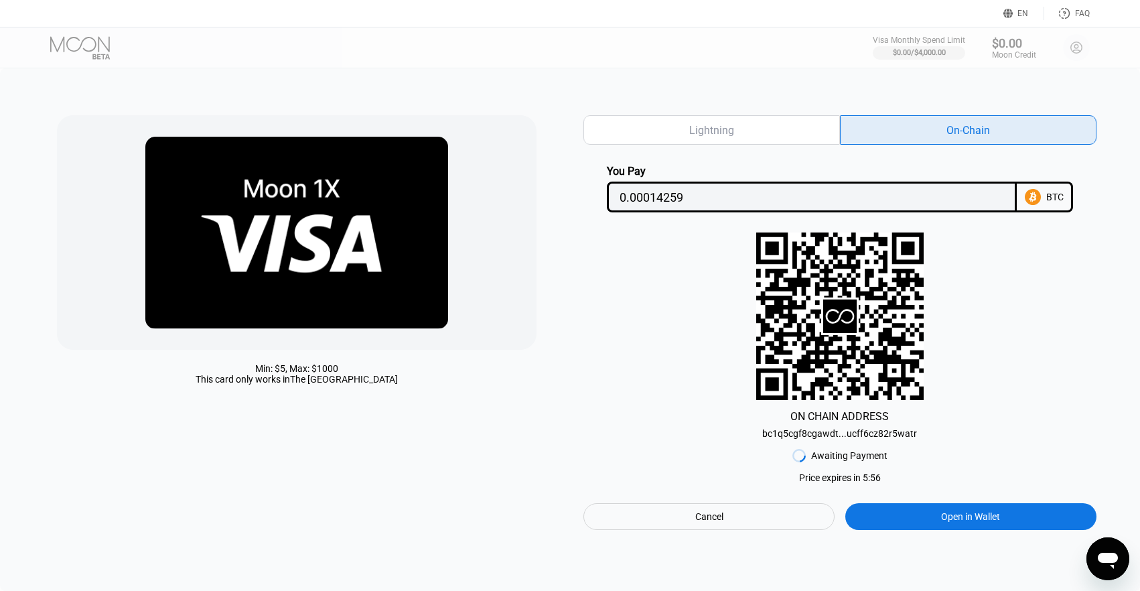
click at [783, 130] on div "Lightning" at bounding box center [711, 129] width 256 height 29
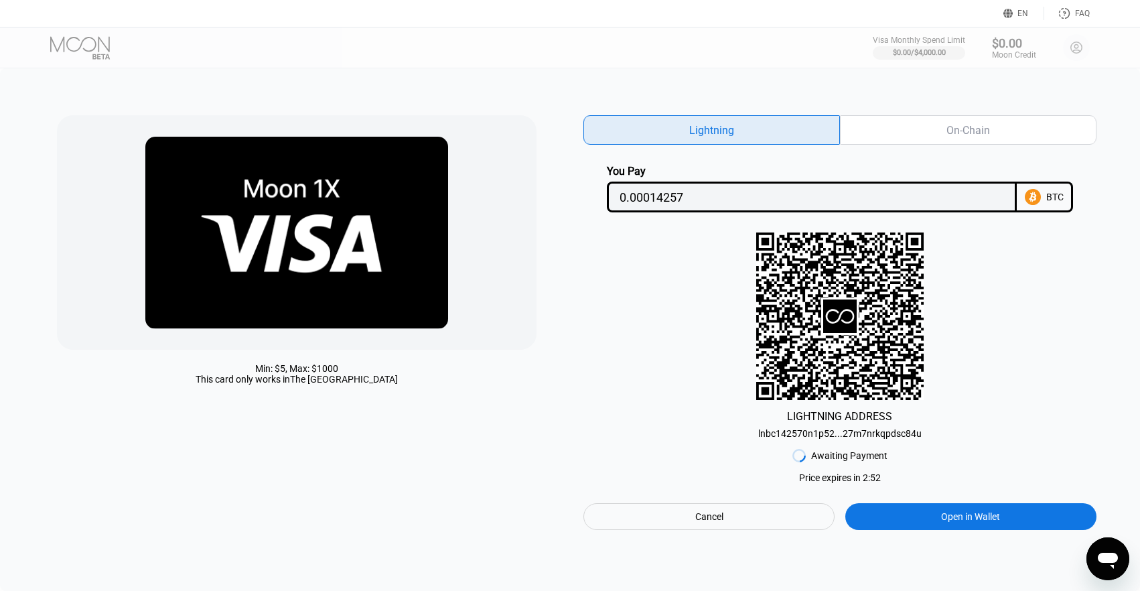
click at [958, 129] on div "On-Chain" at bounding box center [968, 130] width 44 height 14
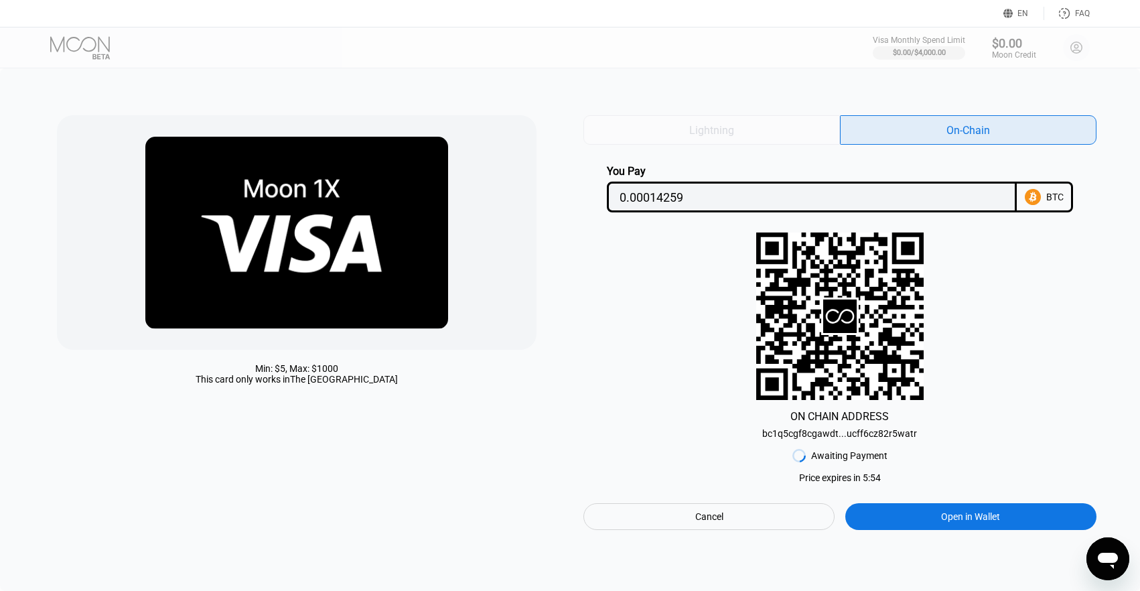
click at [817, 131] on div "Lightning" at bounding box center [711, 129] width 256 height 29
type input "0.00014257"
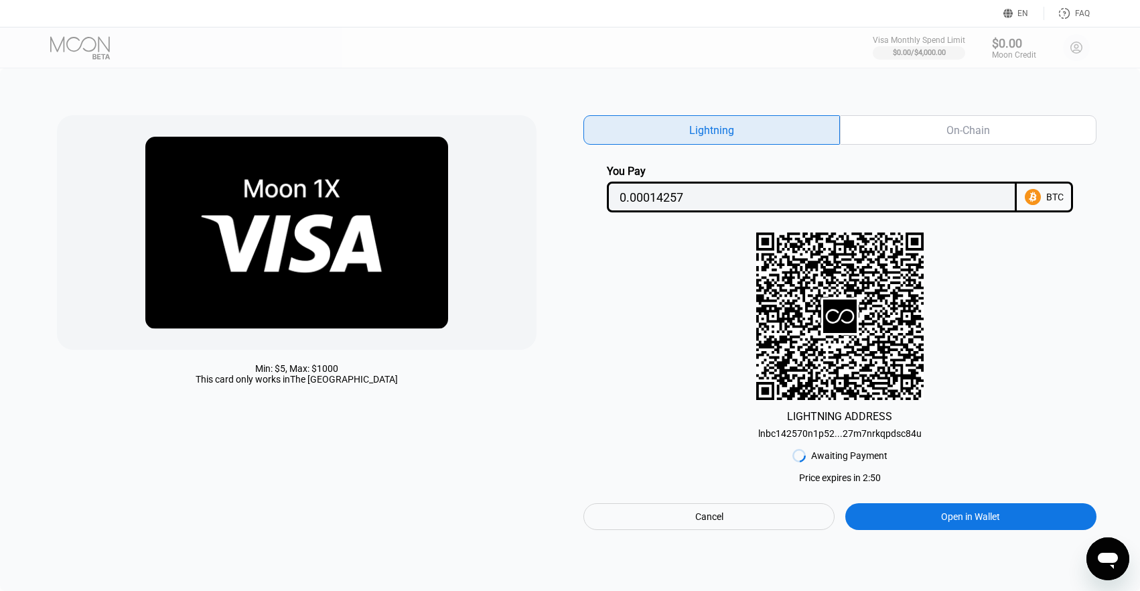
click at [803, 524] on div "Cancel" at bounding box center [708, 516] width 251 height 27
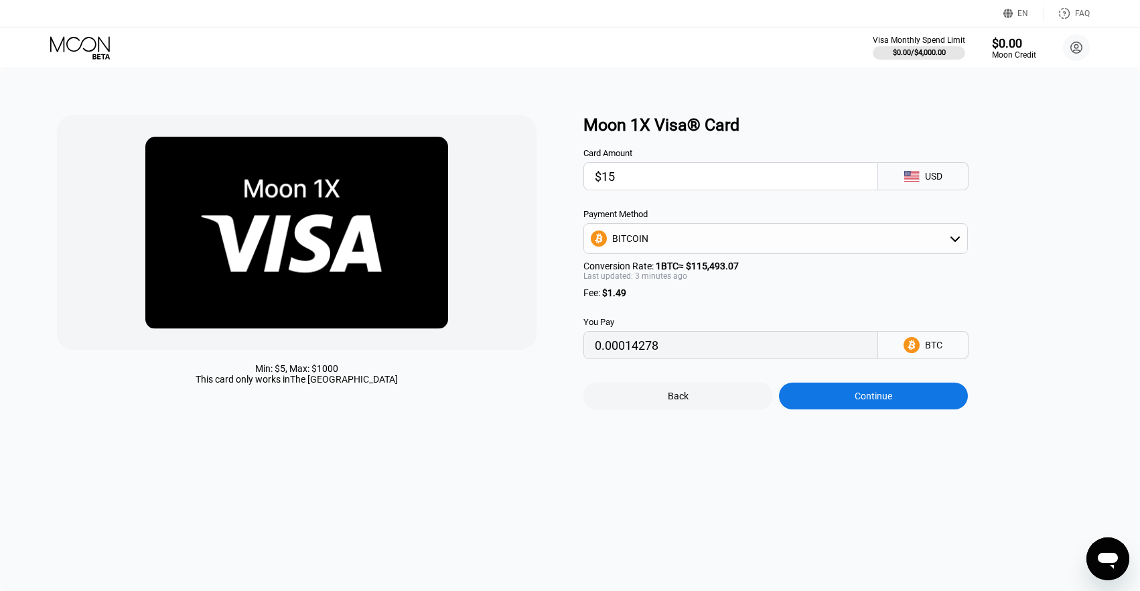
click at [96, 40] on icon at bounding box center [81, 47] width 62 height 23
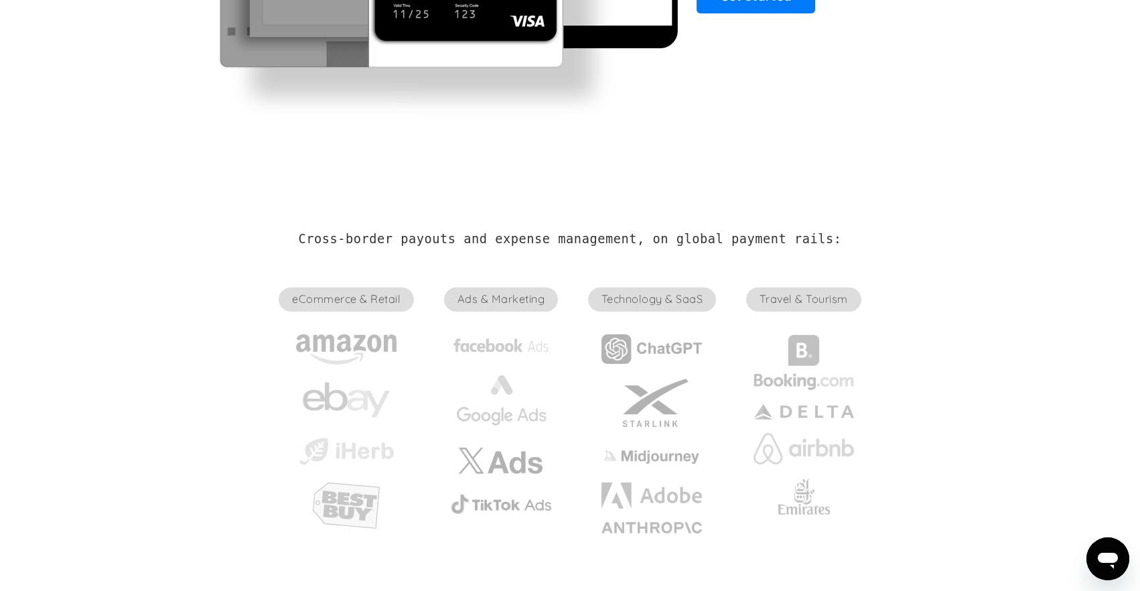
scroll to position [331, 0]
